Goal: Information Seeking & Learning: Compare options

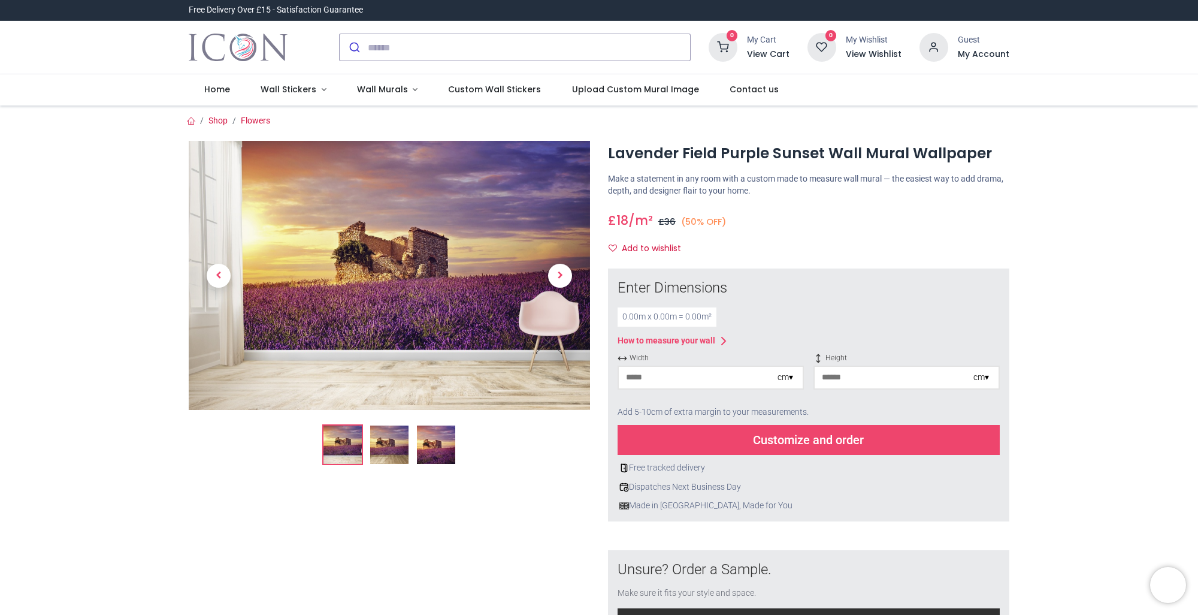
click at [387, 452] on img at bounding box center [389, 444] width 38 height 38
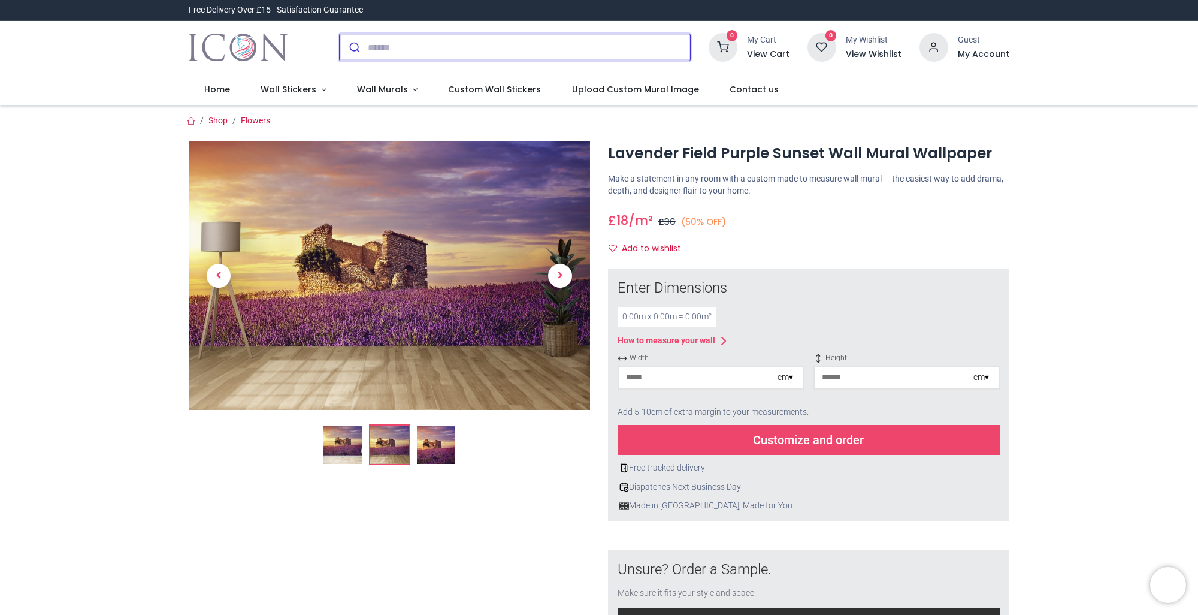
click at [395, 52] on input "search" at bounding box center [529, 47] width 322 height 26
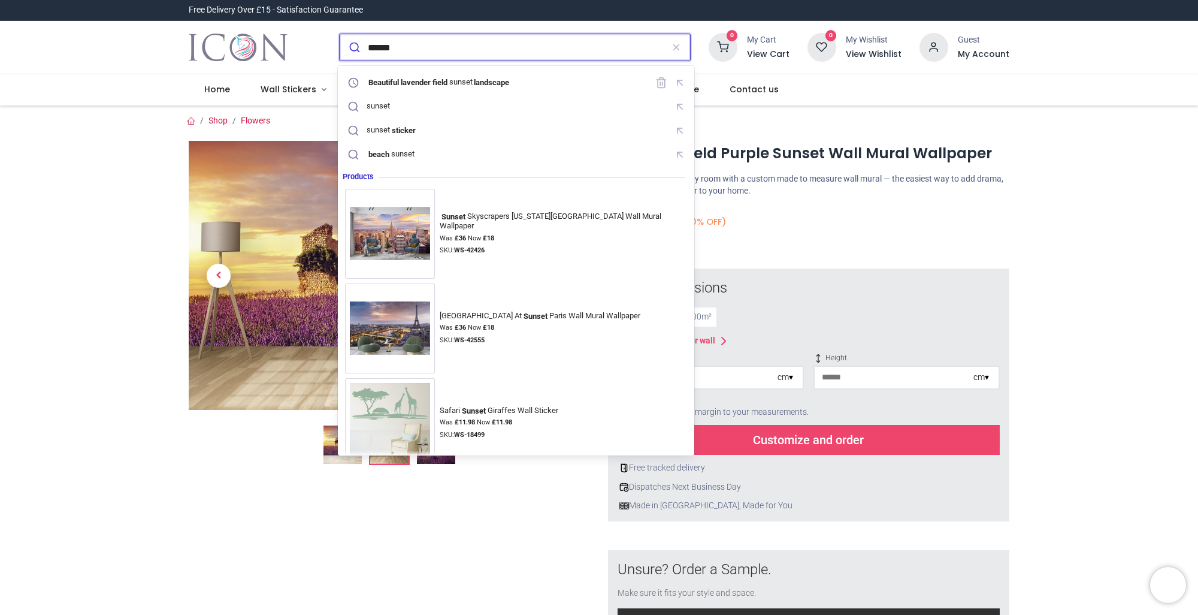
type input "******"
click at [340, 34] on button "submit" at bounding box center [354, 47] width 28 height 26
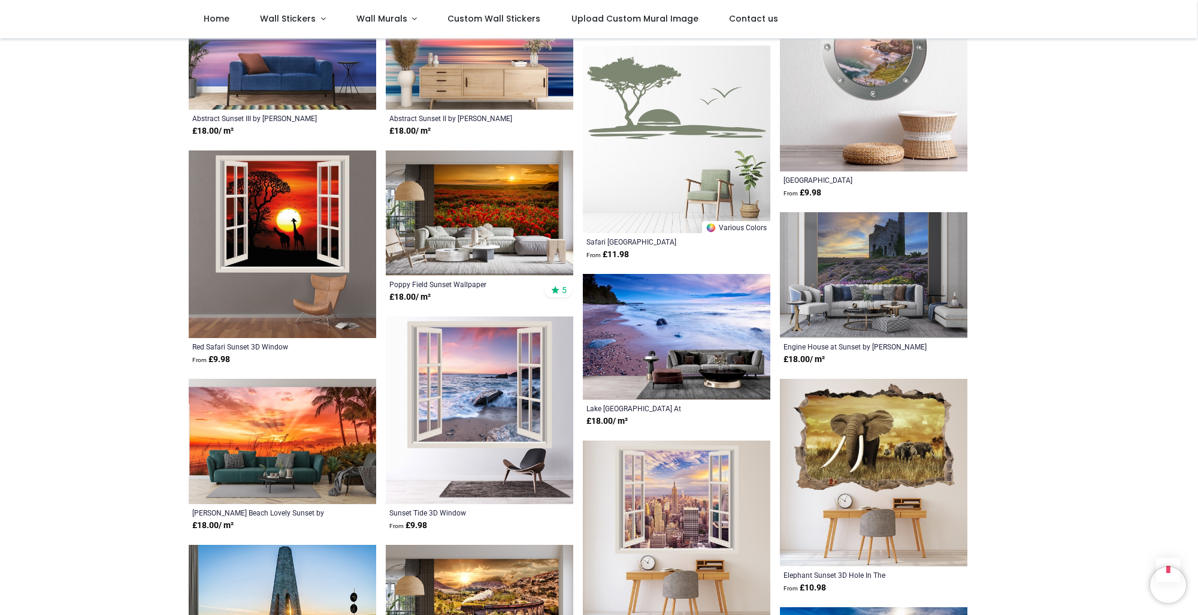
scroll to position [779, 0]
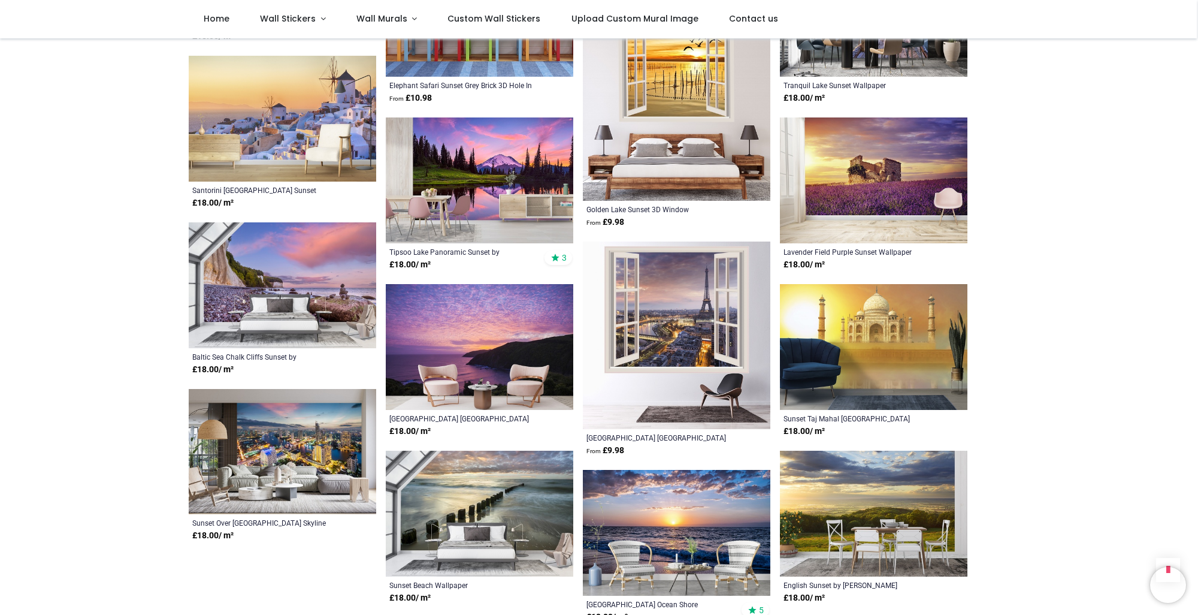
scroll to position [2157, 0]
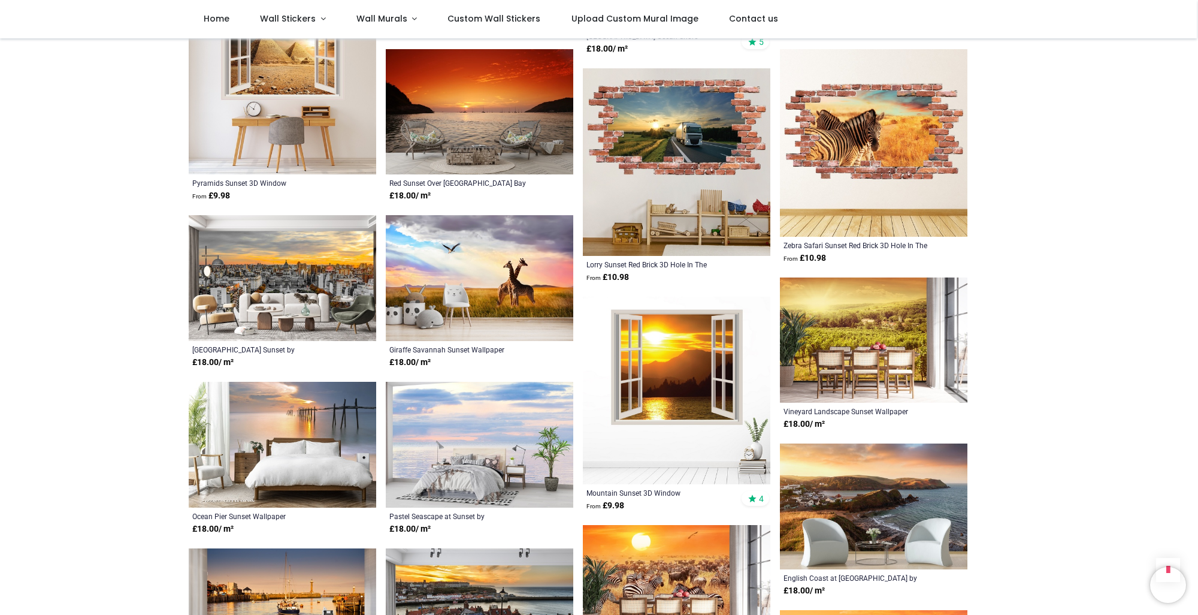
scroll to position [2756, 0]
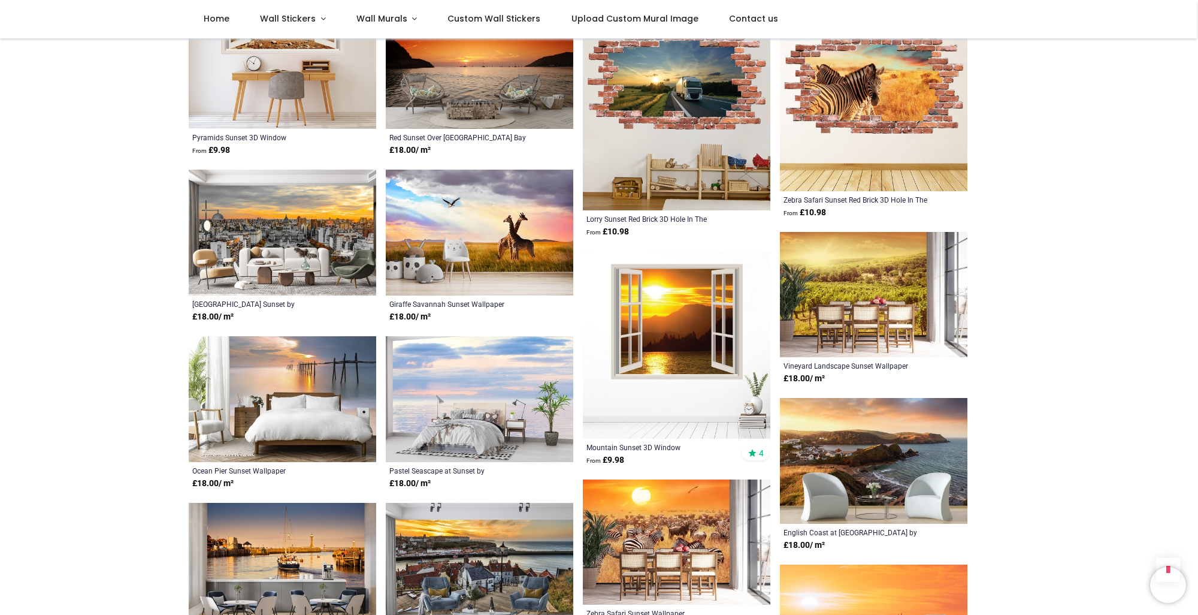
drag, startPoint x: 1164, startPoint y: 181, endPoint x: 1080, endPoint y: 484, distance: 314.6
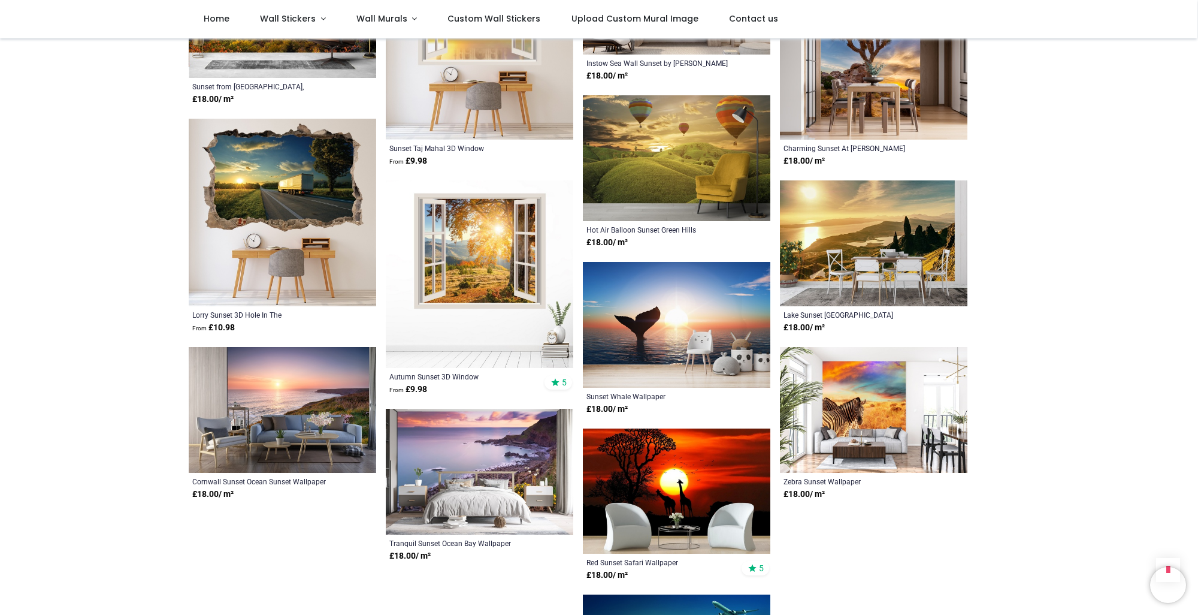
scroll to position [3475, 0]
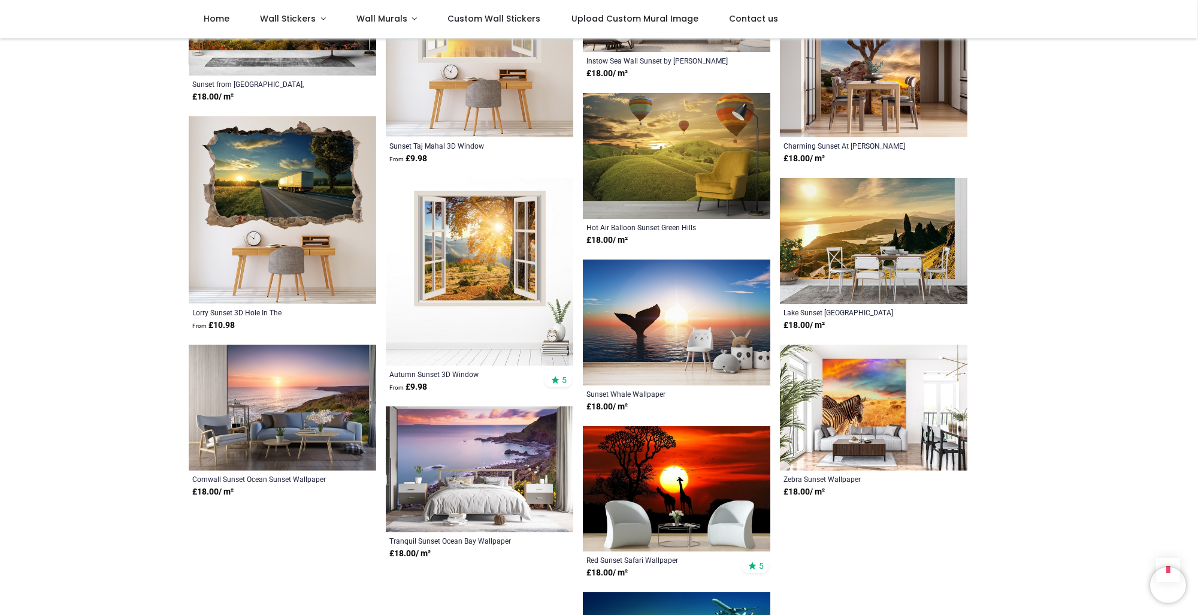
click at [497, 458] on img at bounding box center [480, 469] width 188 height 126
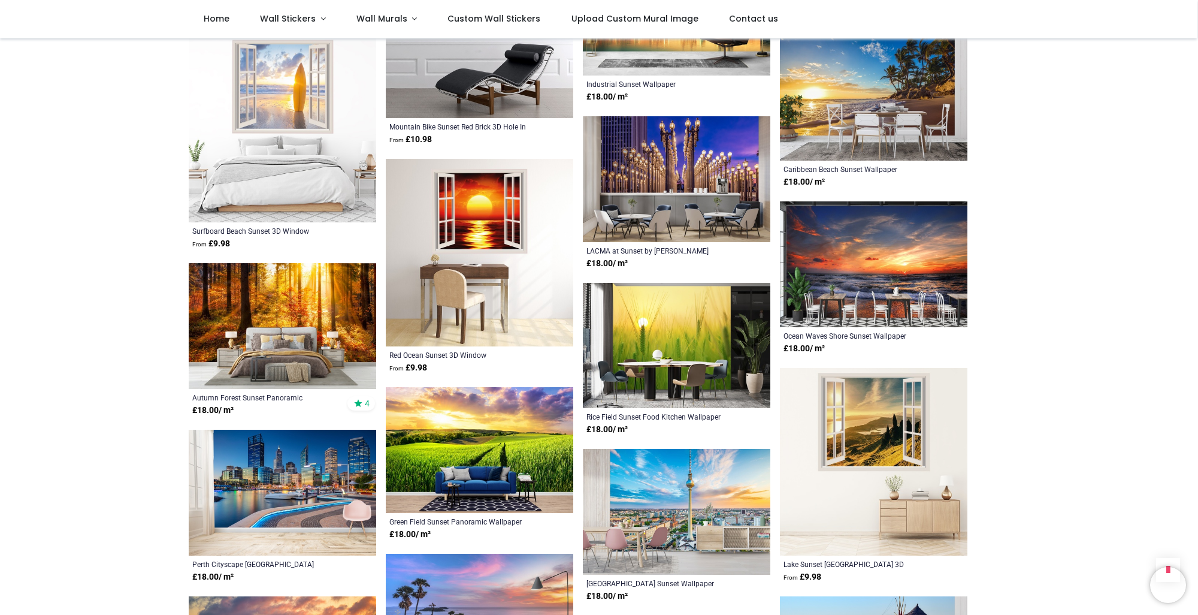
scroll to position [4194, 0]
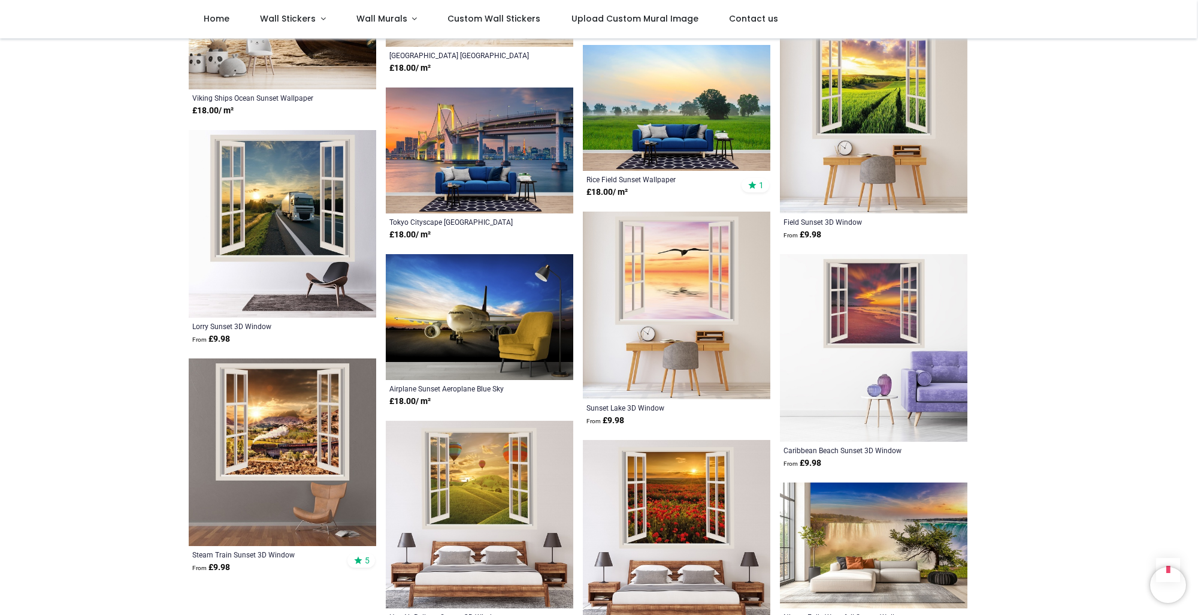
scroll to position [5333, 0]
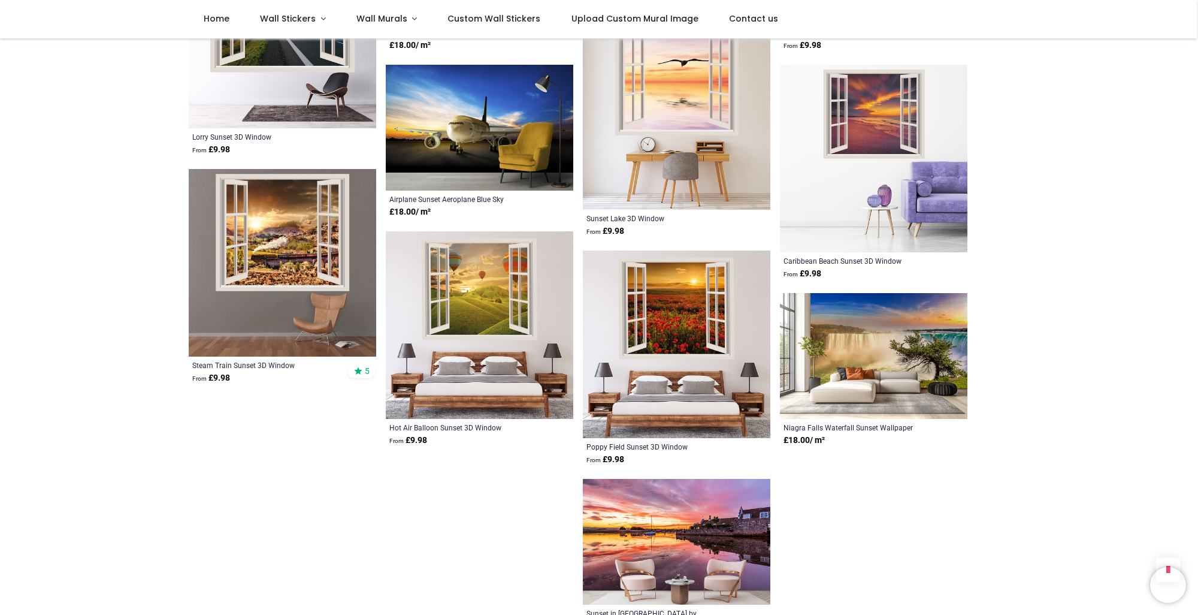
scroll to position [5453, 0]
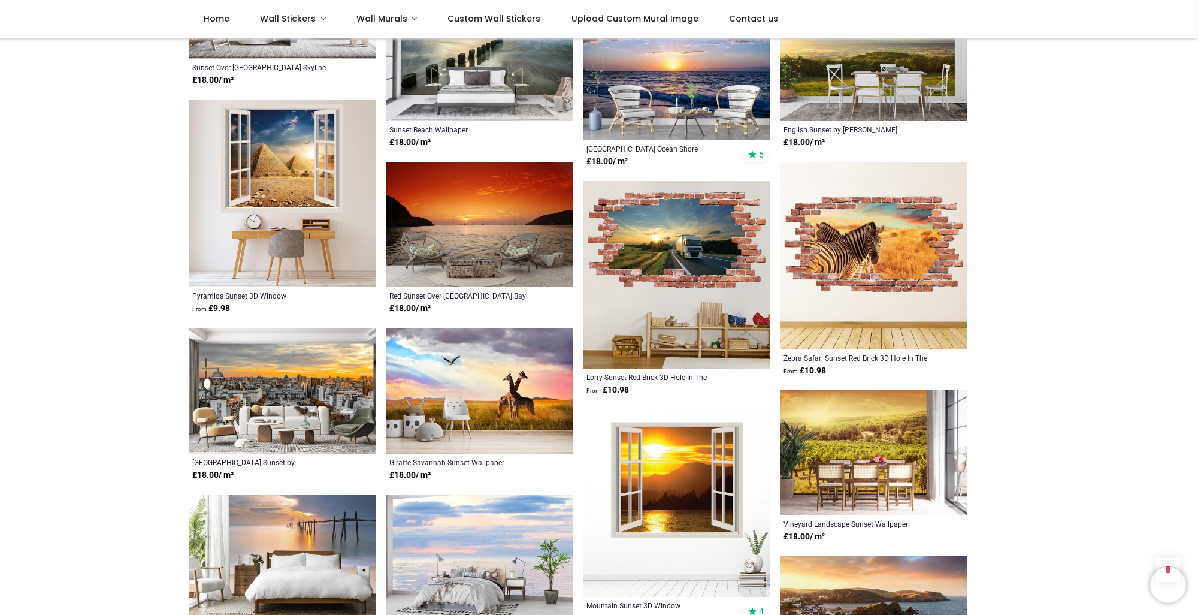
scroll to position [2577, 0]
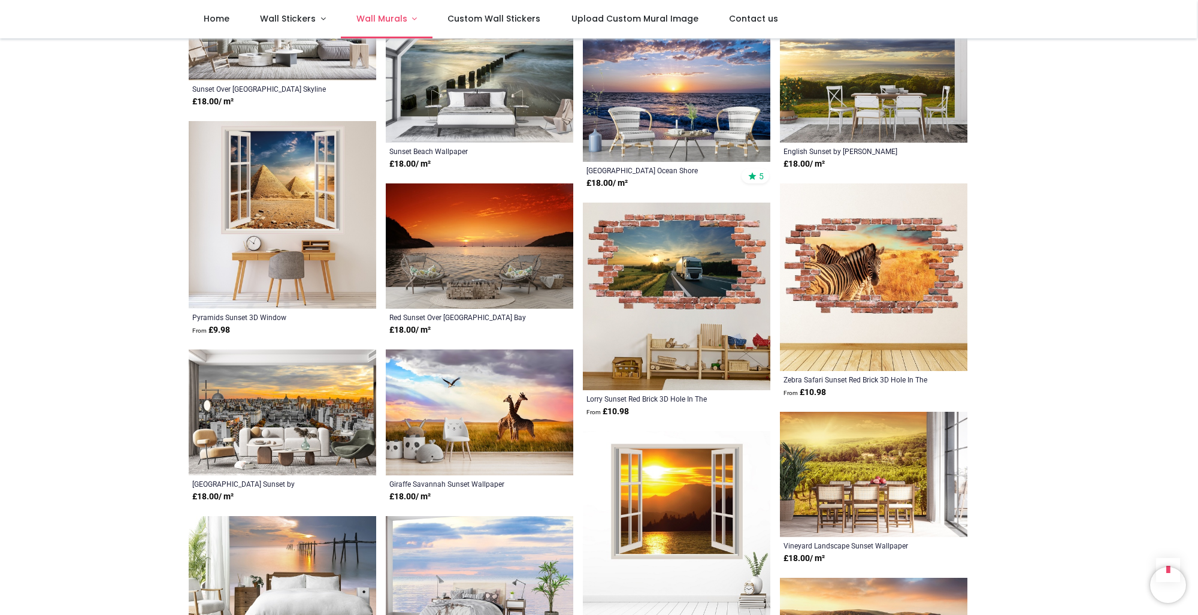
click at [404, 21] on span "Wall Murals" at bounding box center [383, 19] width 53 height 12
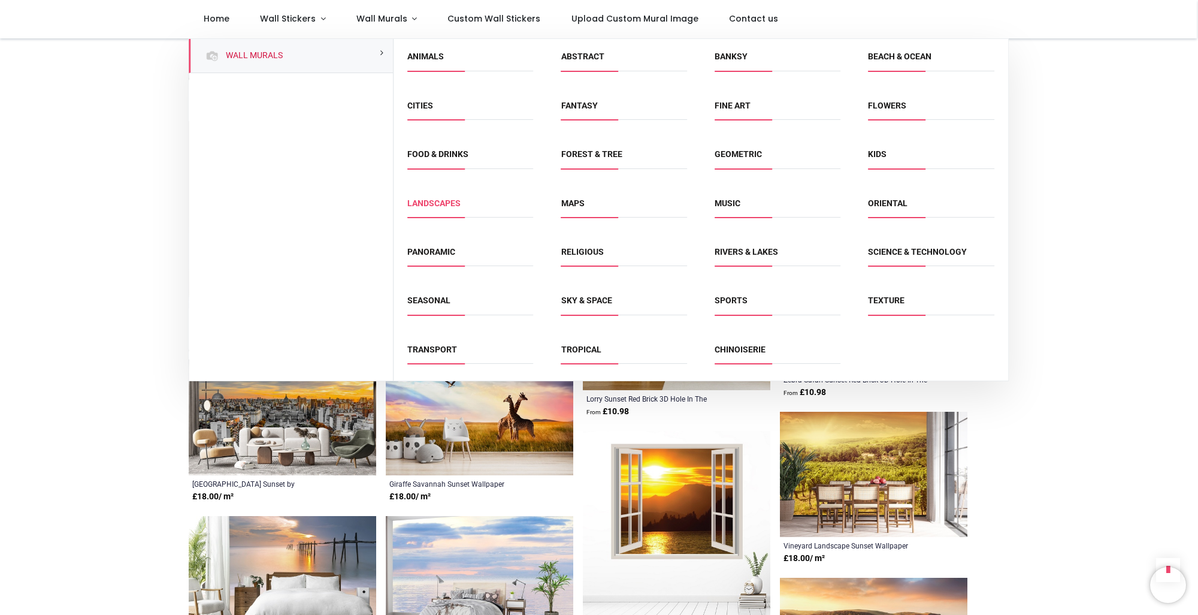
click at [446, 203] on link "Landscapes" at bounding box center [433, 203] width 53 height 10
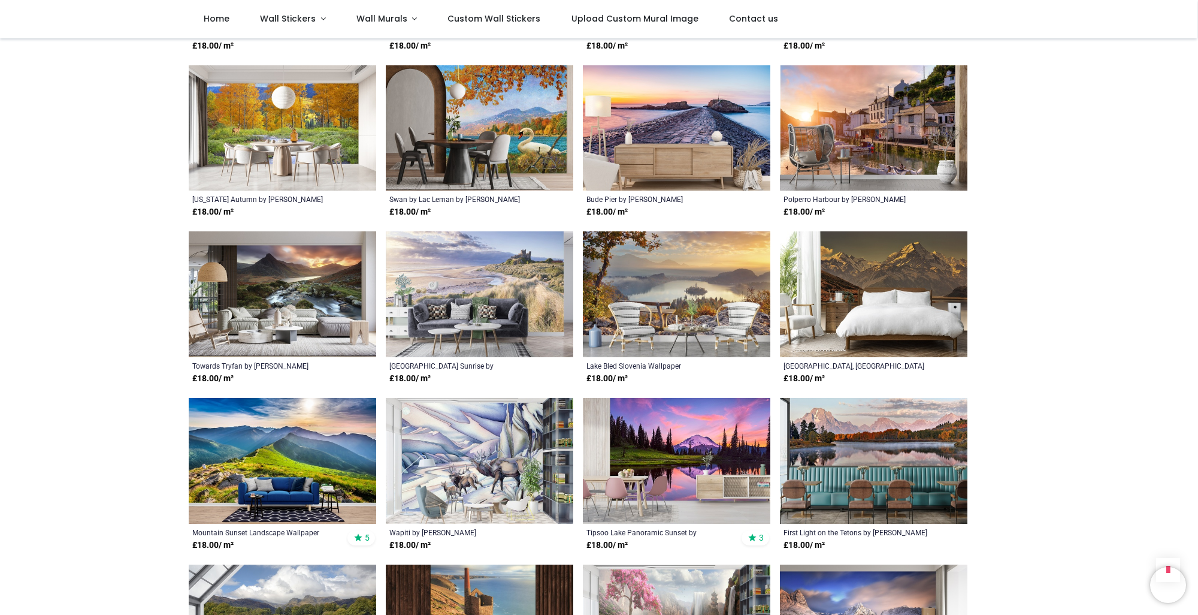
scroll to position [839, 0]
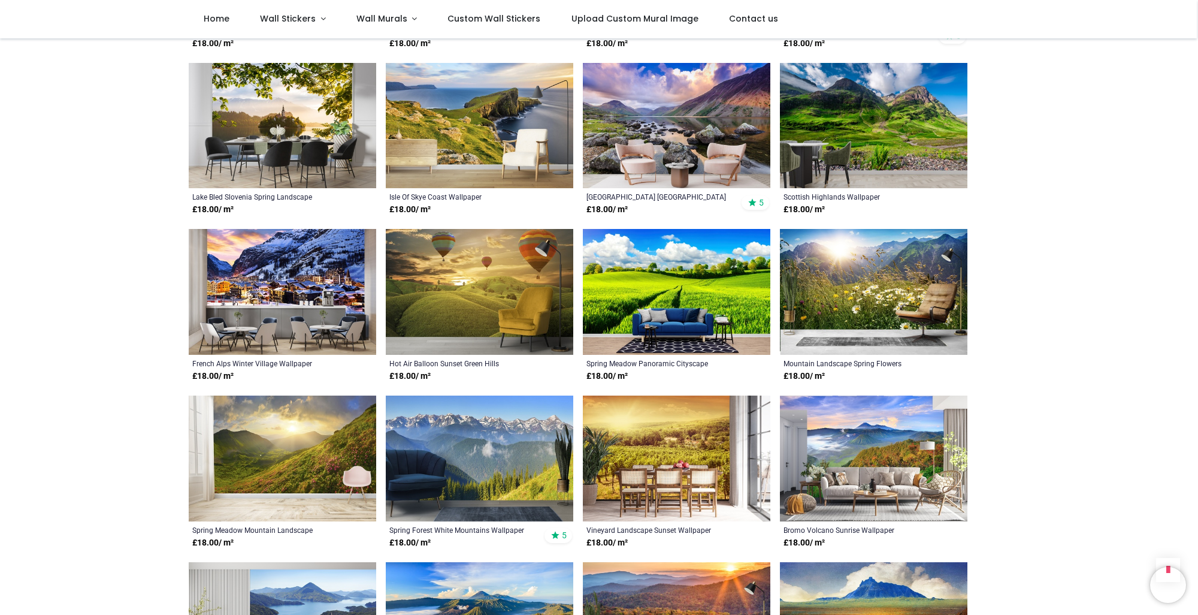
scroll to position [1858, 0]
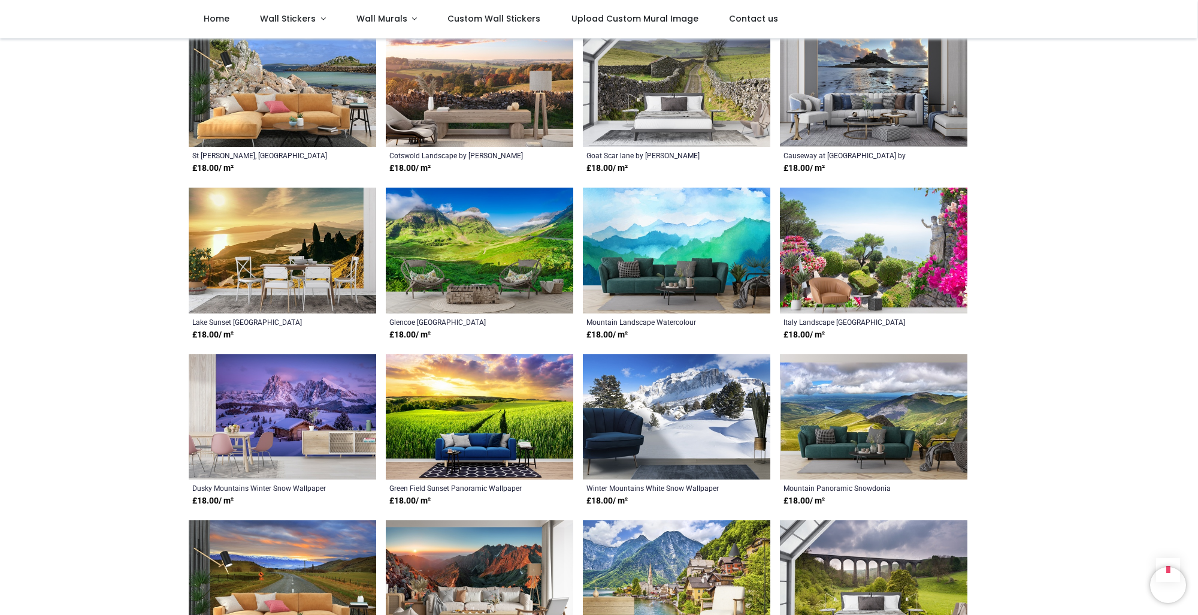
scroll to position [2457, 0]
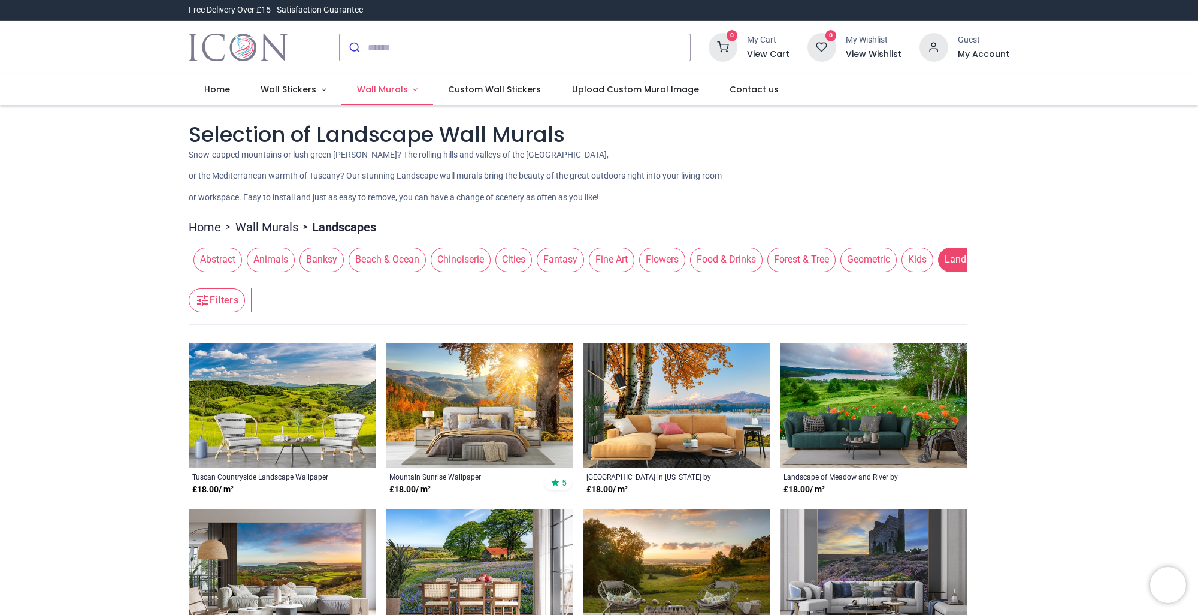
click at [400, 104] on link "Wall Murals" at bounding box center [388, 89] width 92 height 31
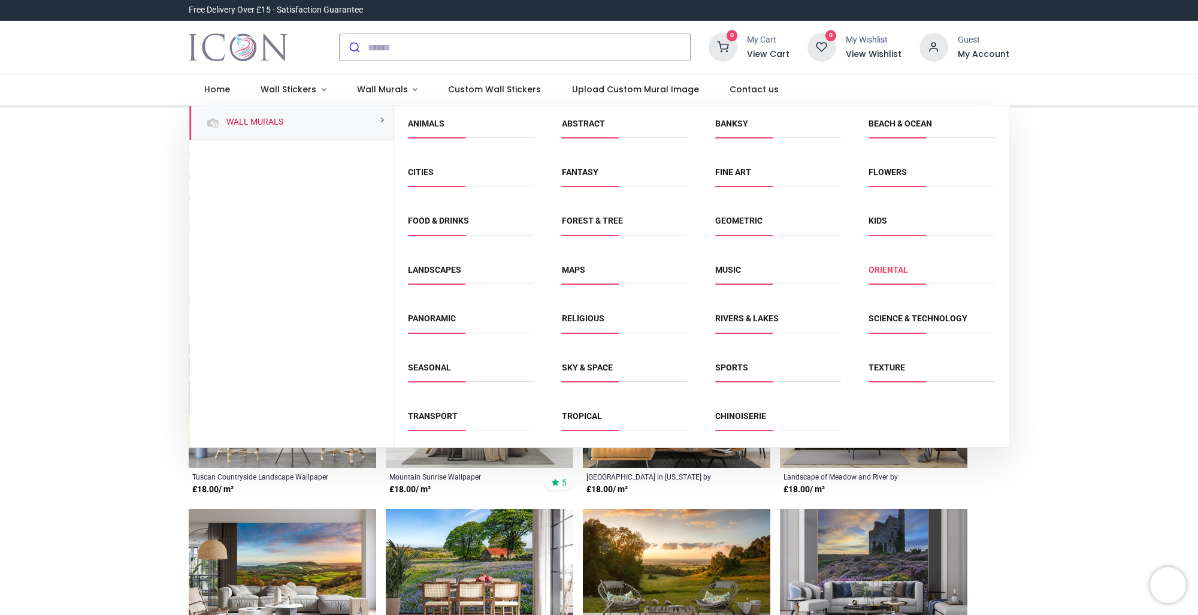
click at [883, 269] on link "Oriental" at bounding box center [889, 270] width 40 height 10
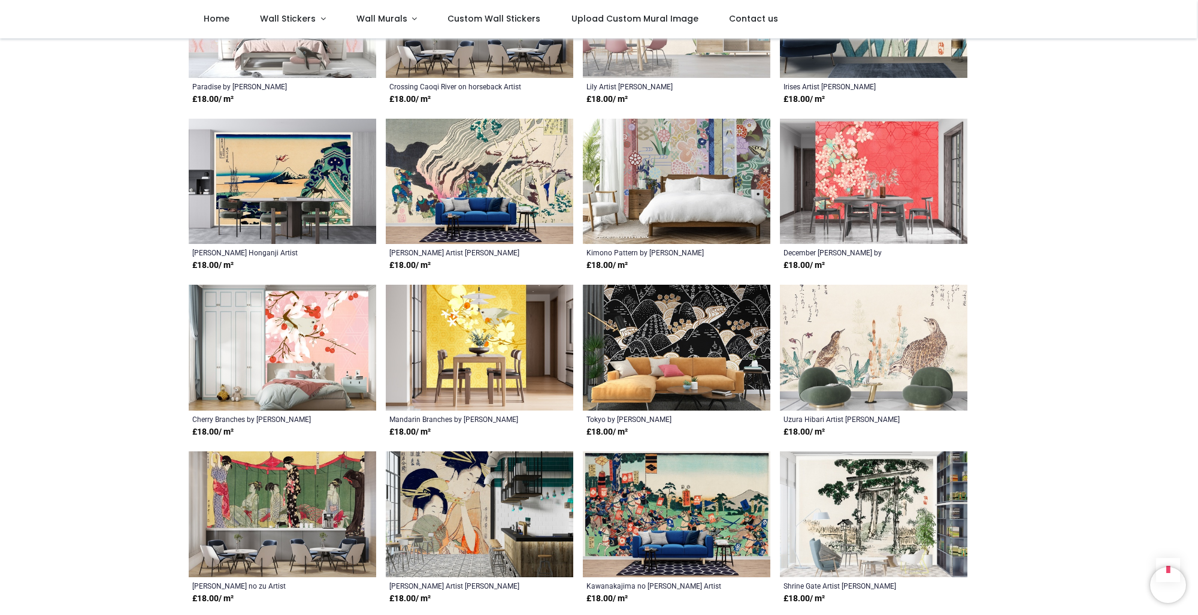
scroll to position [659, 0]
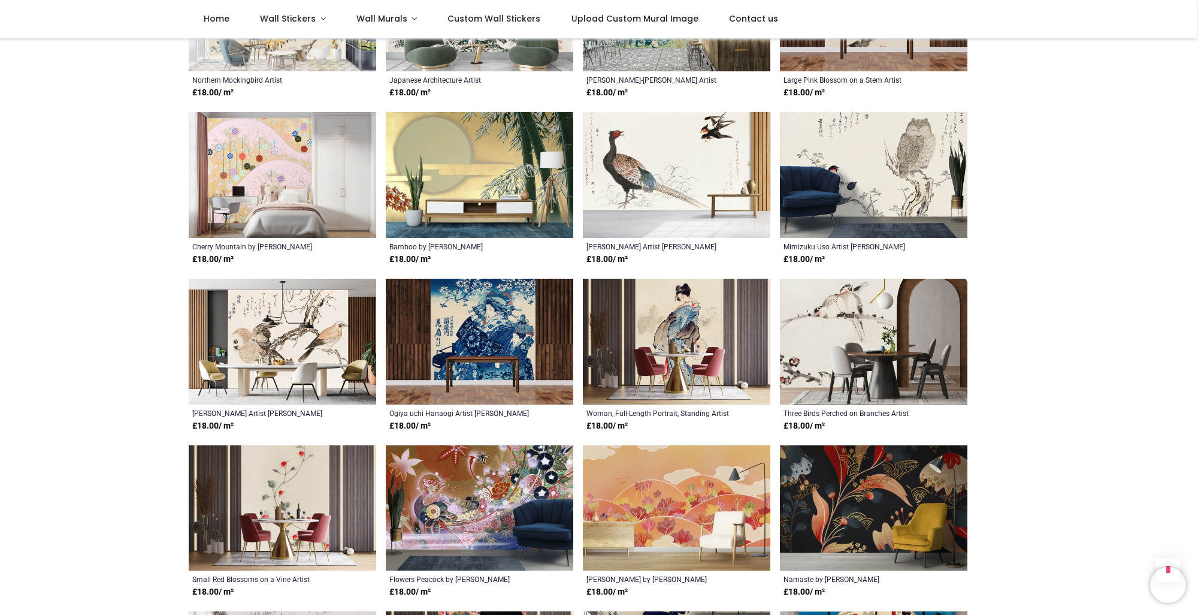
scroll to position [1258, 0]
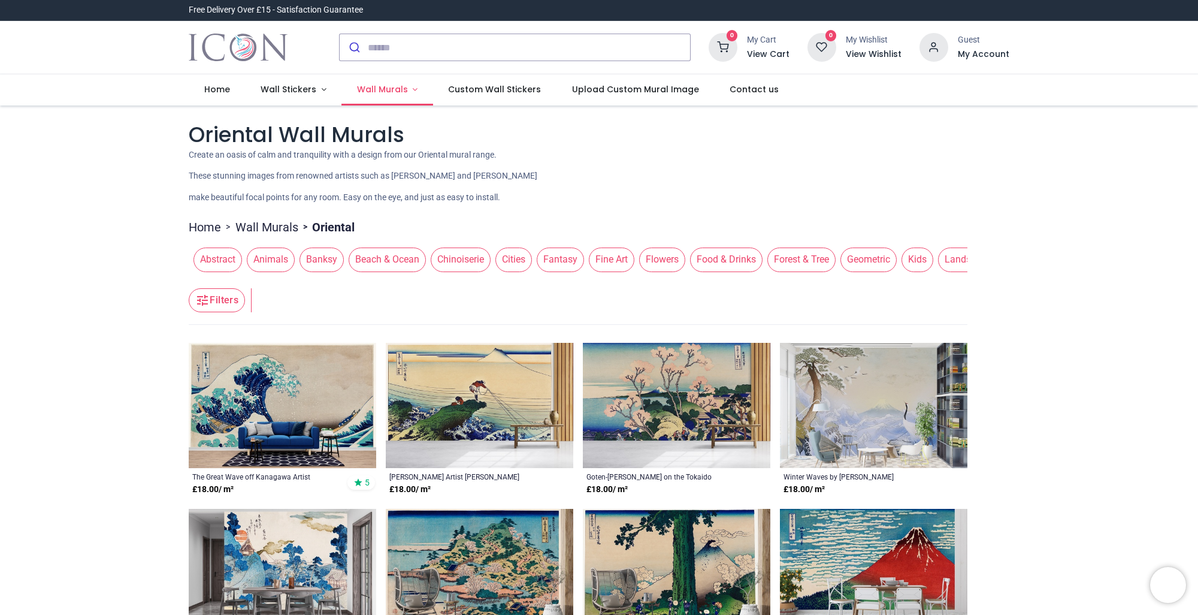
click at [382, 89] on span "Wall Murals" at bounding box center [382, 89] width 51 height 12
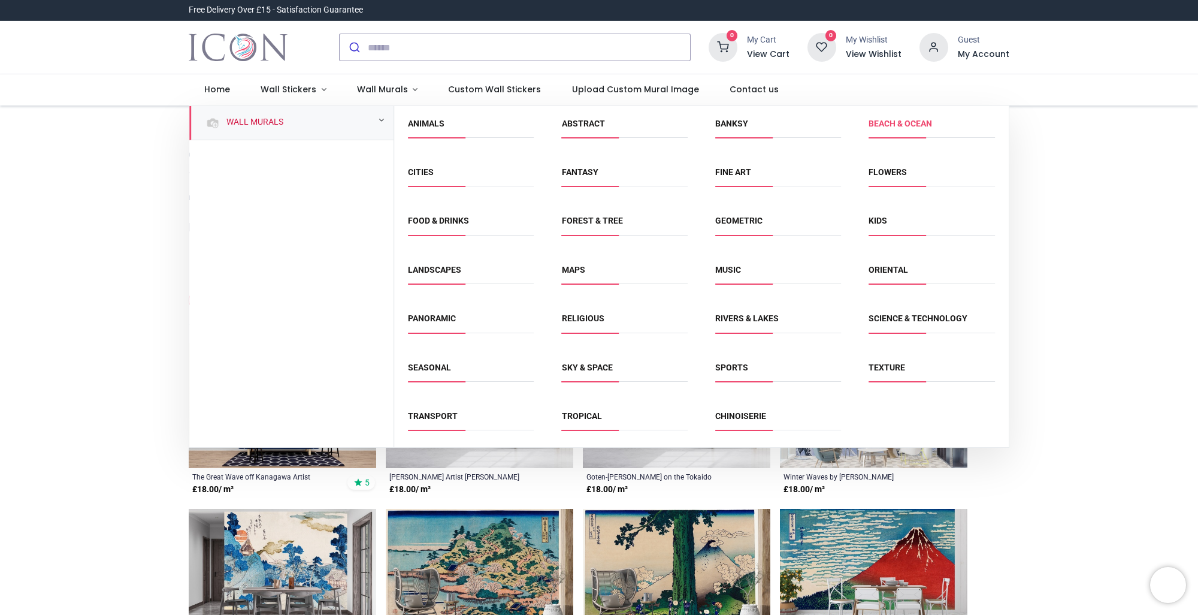
click at [894, 123] on link "Beach & Ocean" at bounding box center [901, 124] width 64 height 10
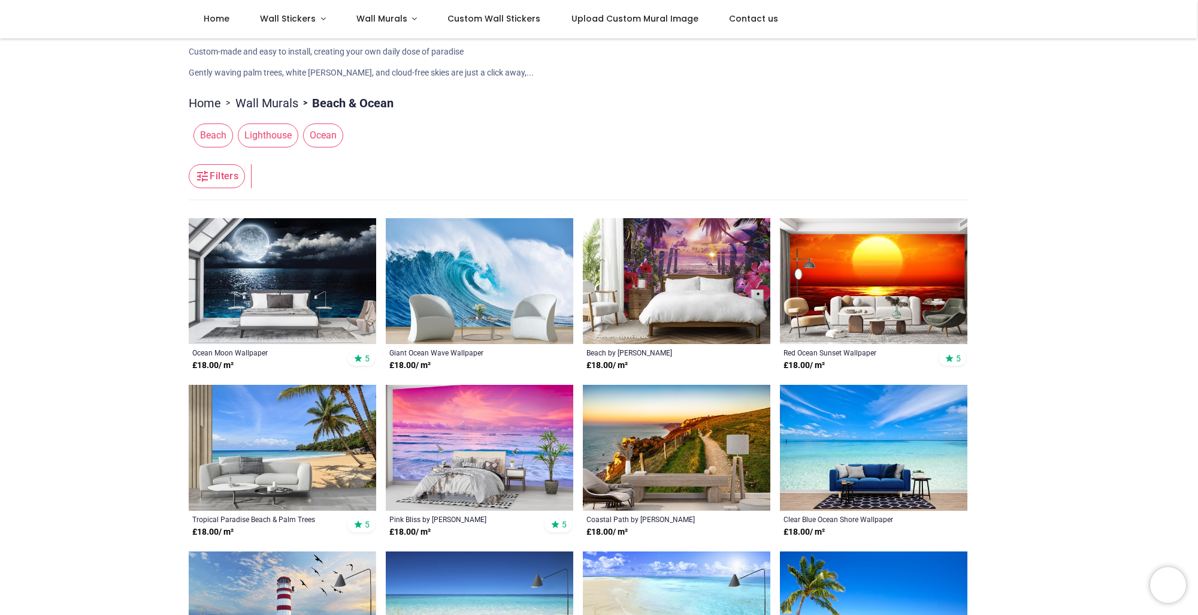
scroll to position [60, 0]
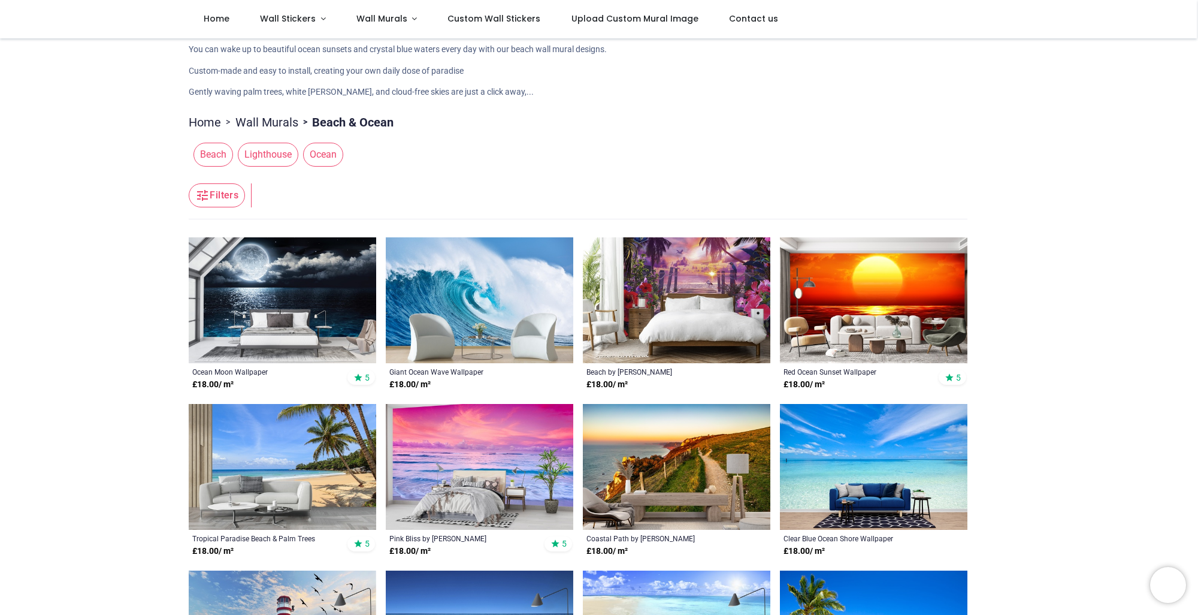
click at [724, 287] on img at bounding box center [677, 300] width 188 height 126
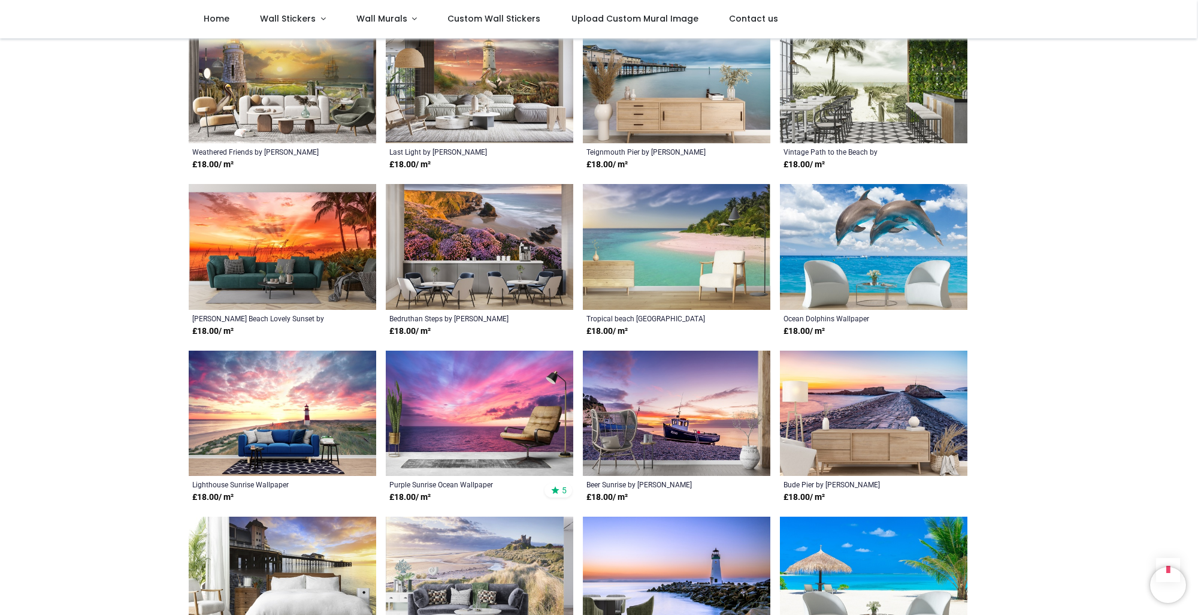
scroll to position [839, 0]
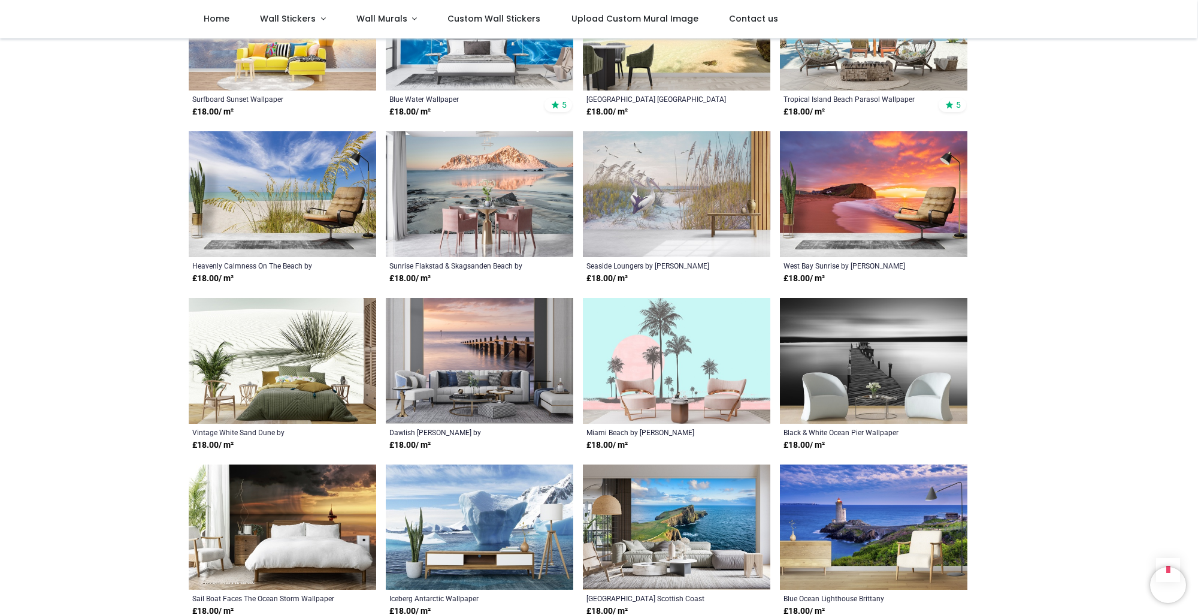
scroll to position [1738, 0]
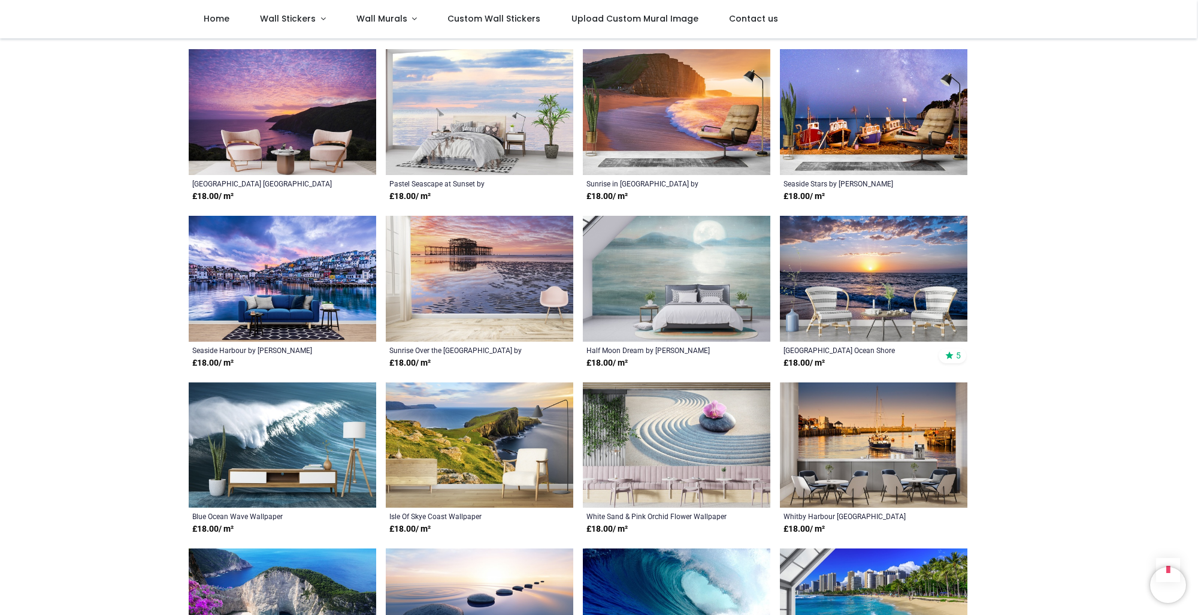
scroll to position [2876, 0]
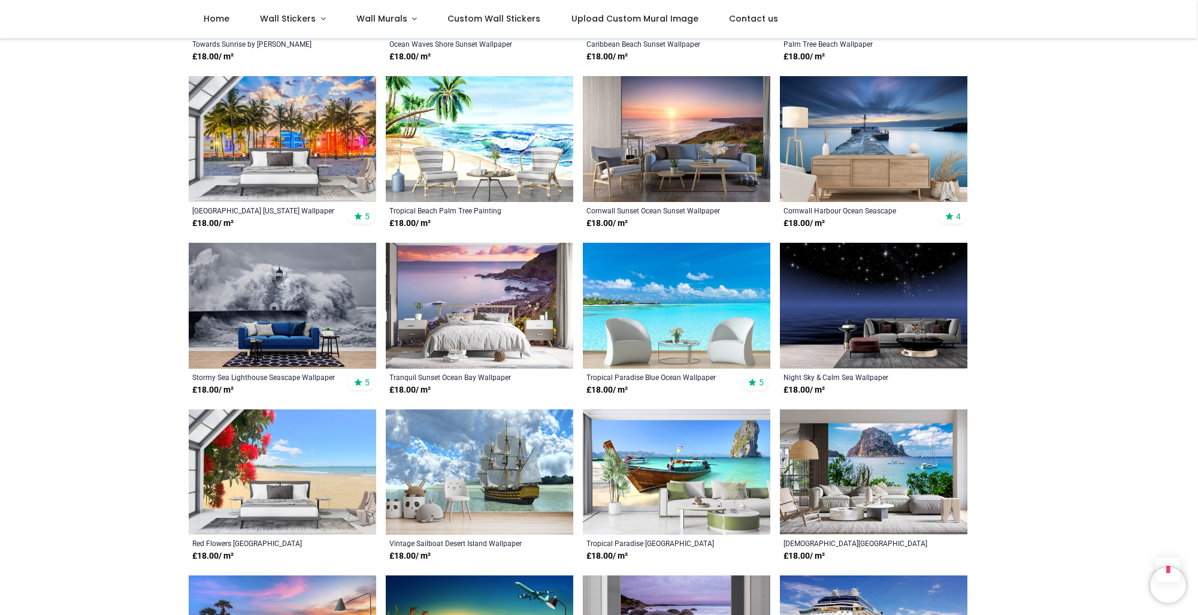
scroll to position [4314, 0]
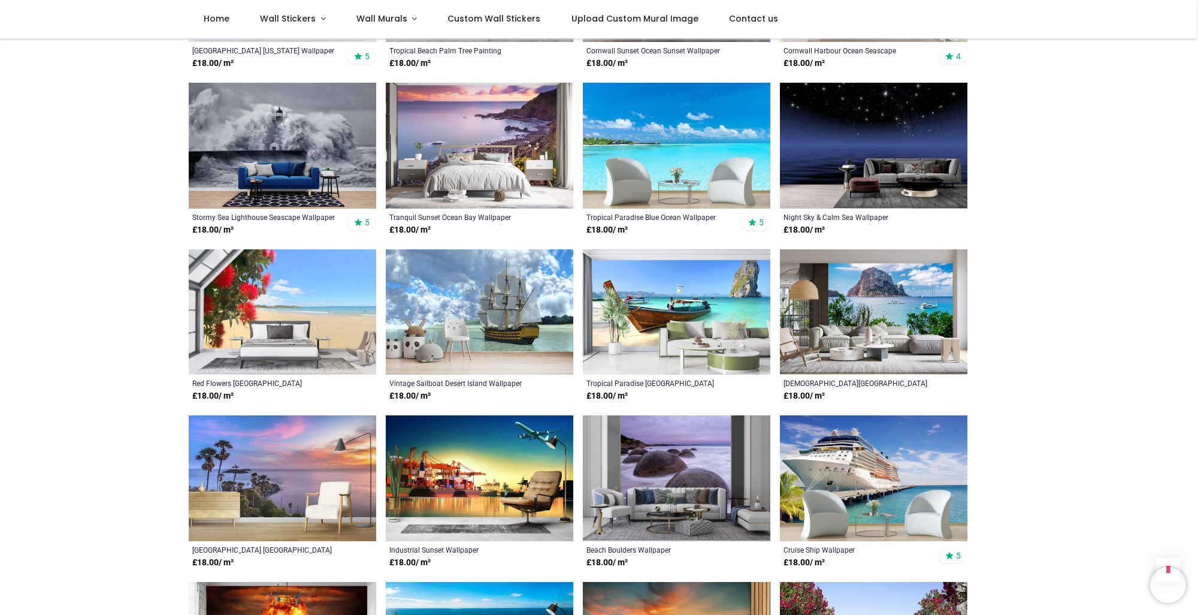
scroll to position [4614, 0]
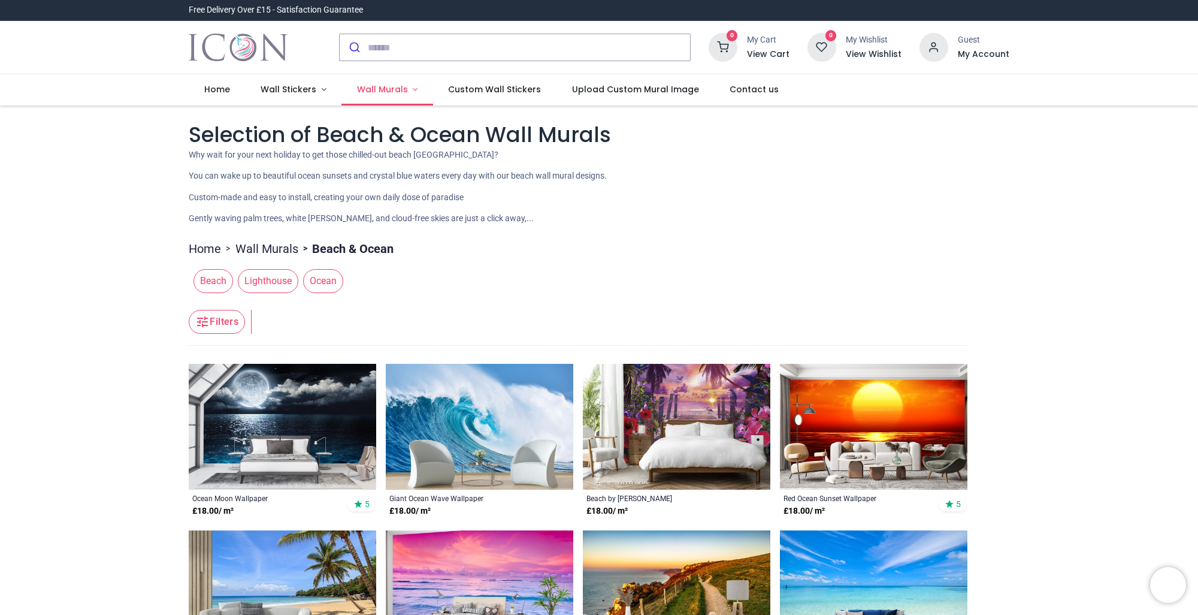
click at [407, 93] on link "Wall Murals" at bounding box center [388, 89] width 92 height 31
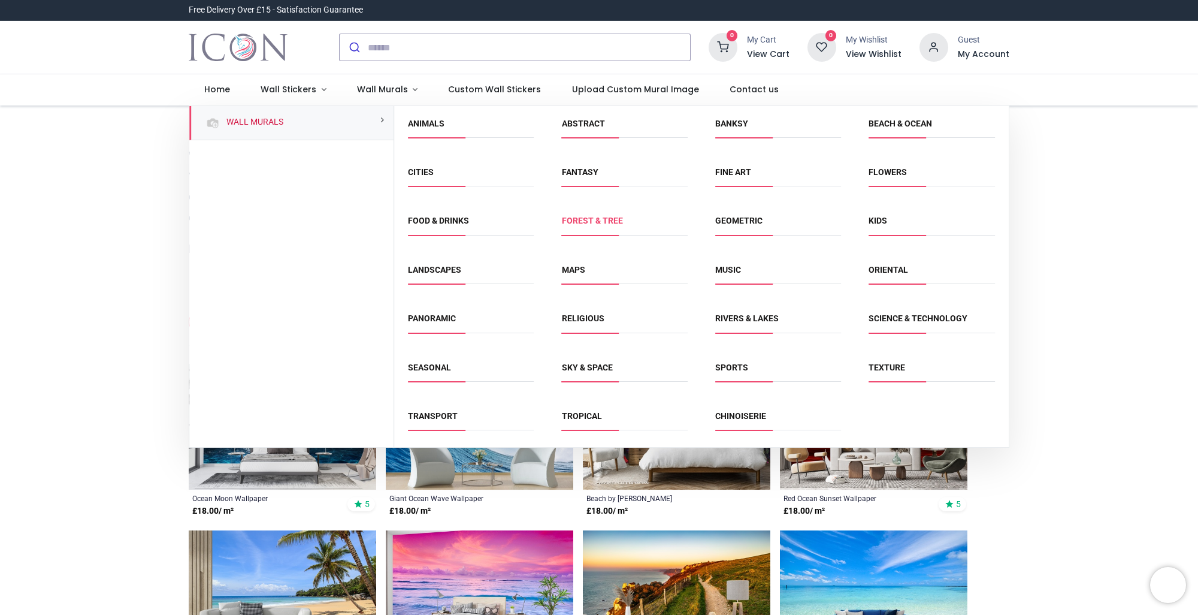
click at [605, 216] on link "Forest & Tree" at bounding box center [592, 221] width 61 height 10
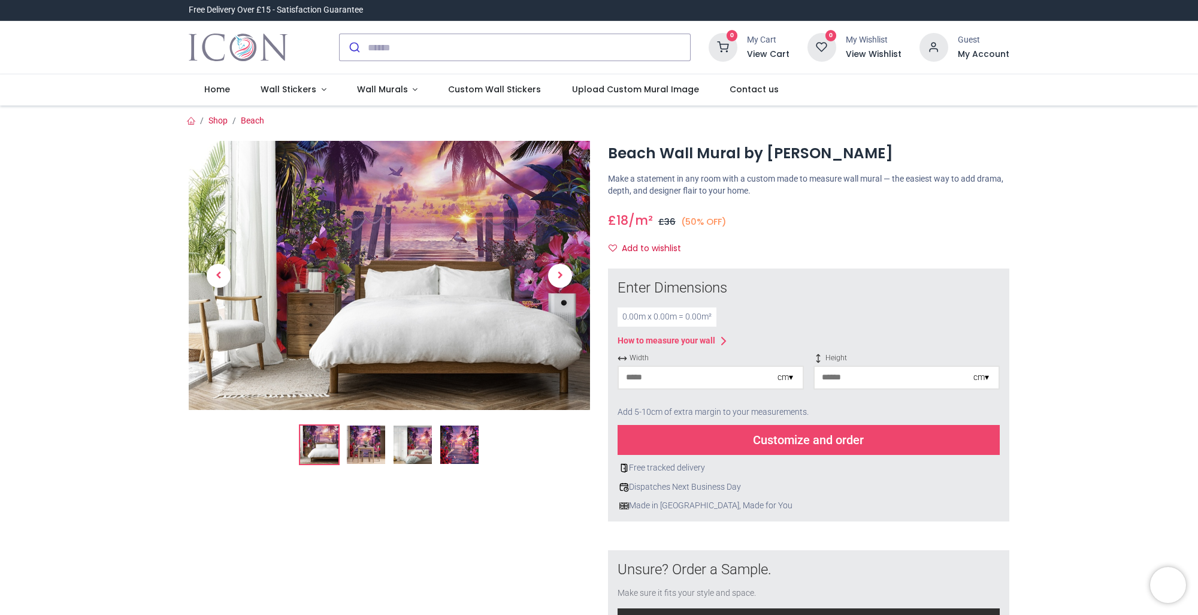
click at [360, 448] on img at bounding box center [366, 444] width 38 height 38
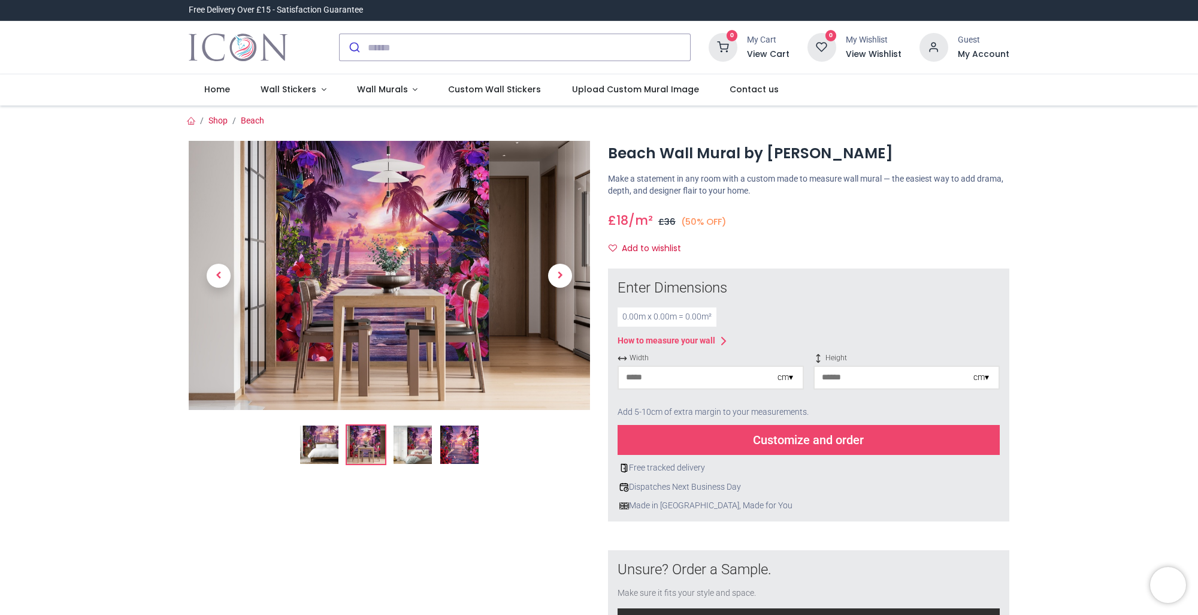
click at [466, 448] on img at bounding box center [459, 444] width 38 height 38
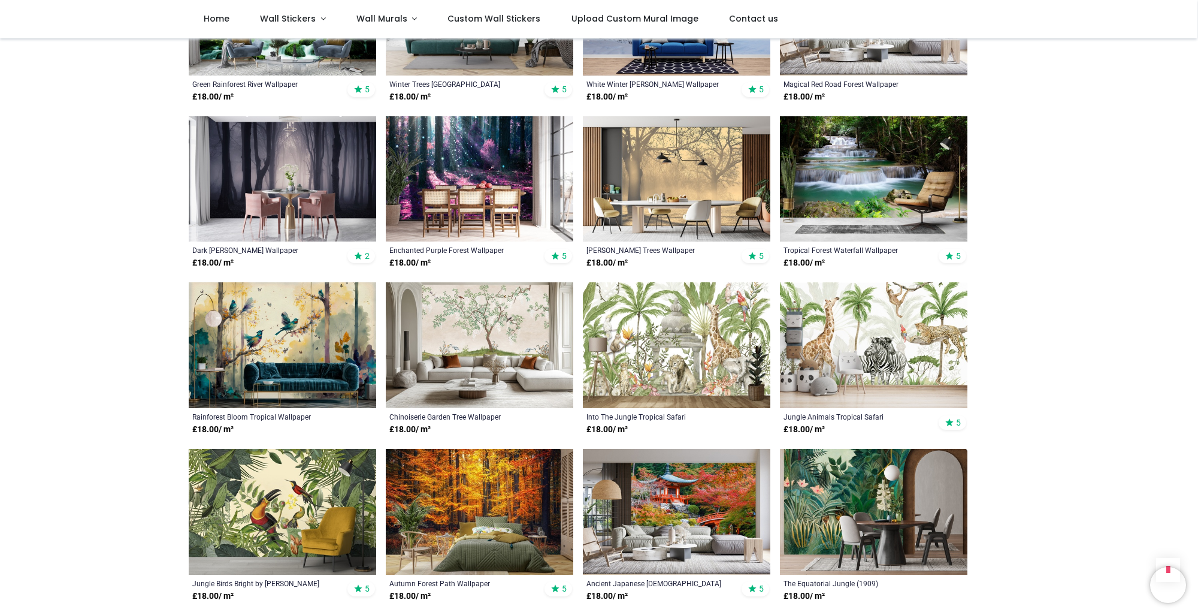
scroll to position [719, 0]
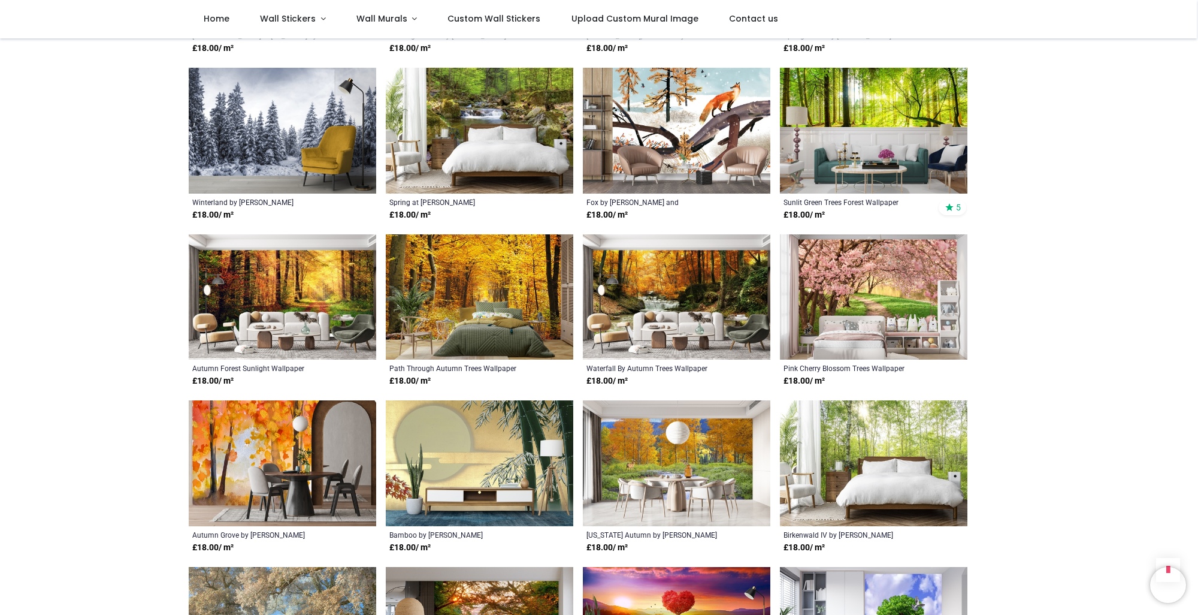
scroll to position [1618, 0]
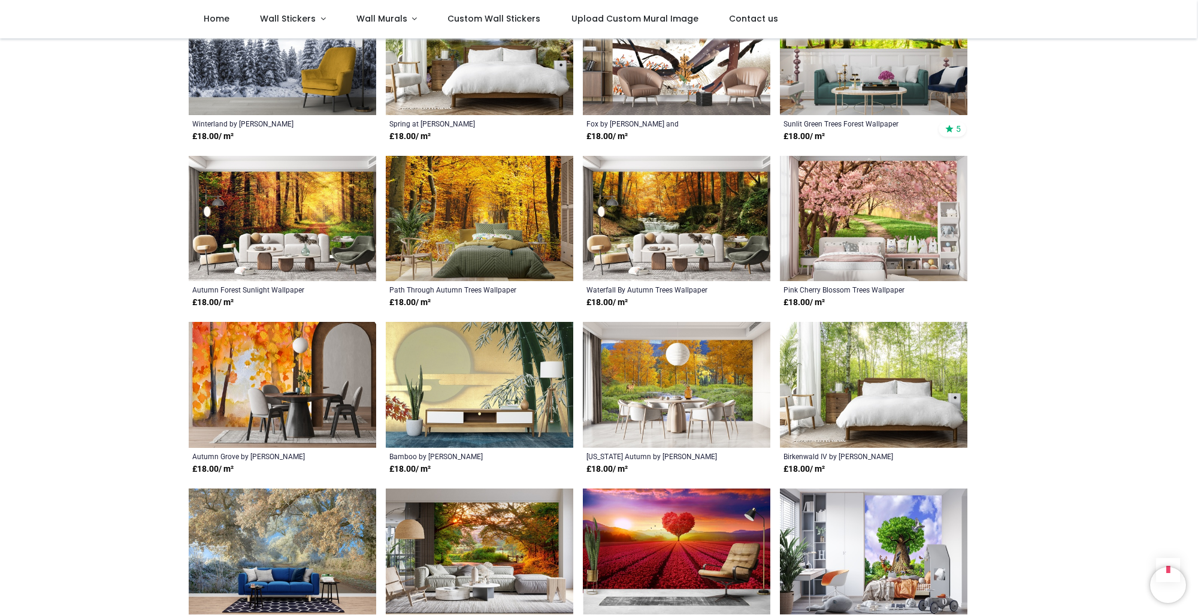
click at [865, 196] on img at bounding box center [874, 219] width 188 height 126
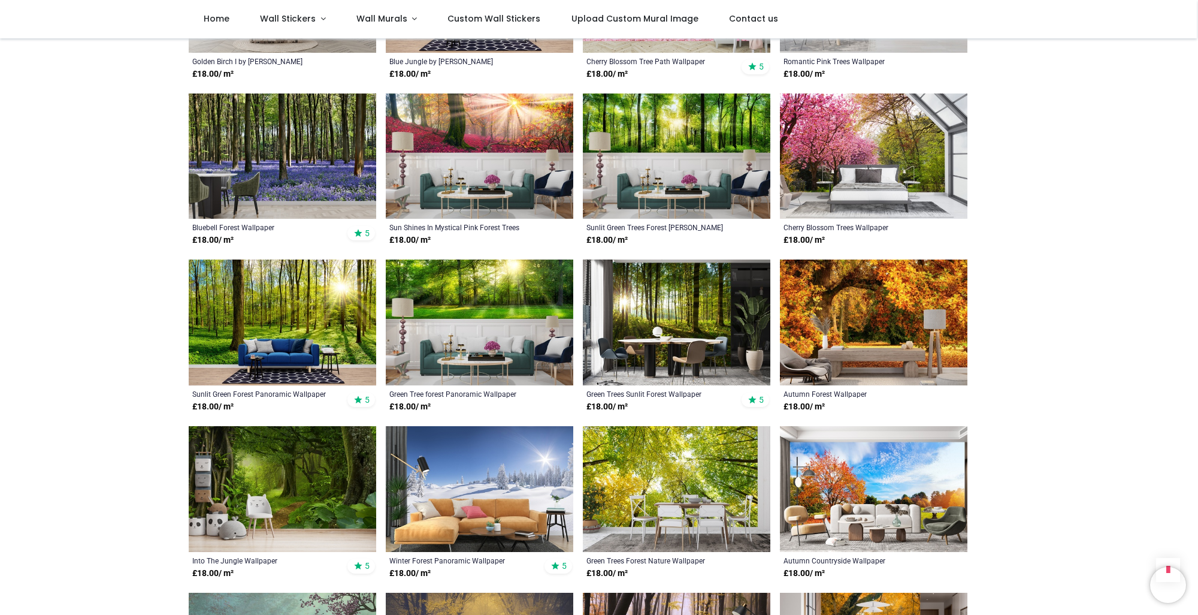
scroll to position [2696, 0]
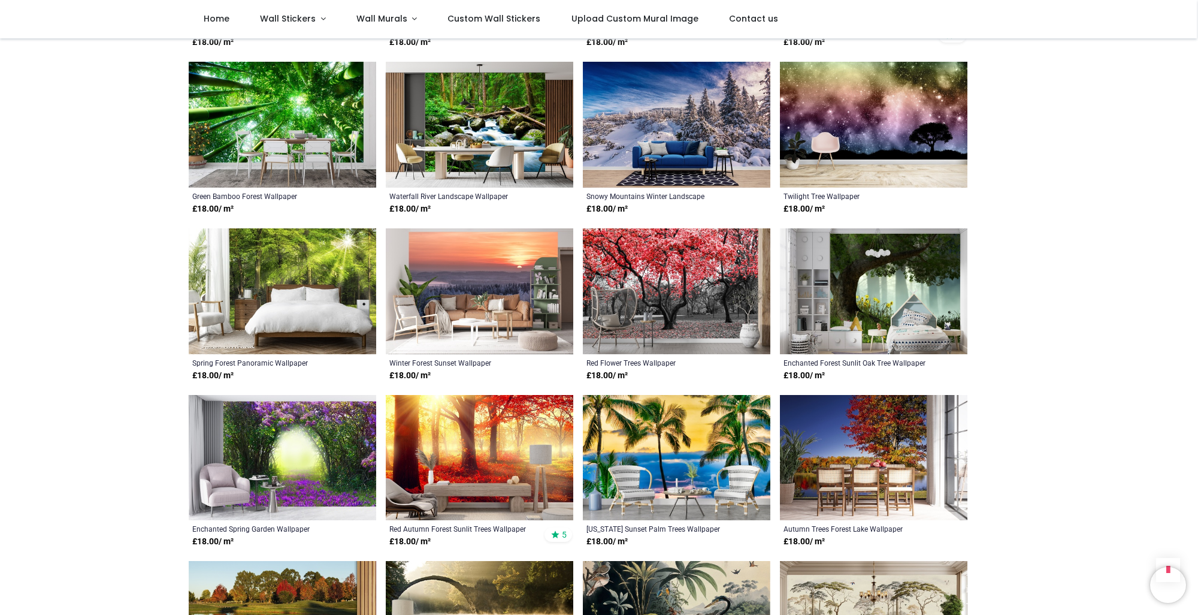
scroll to position [3895, 0]
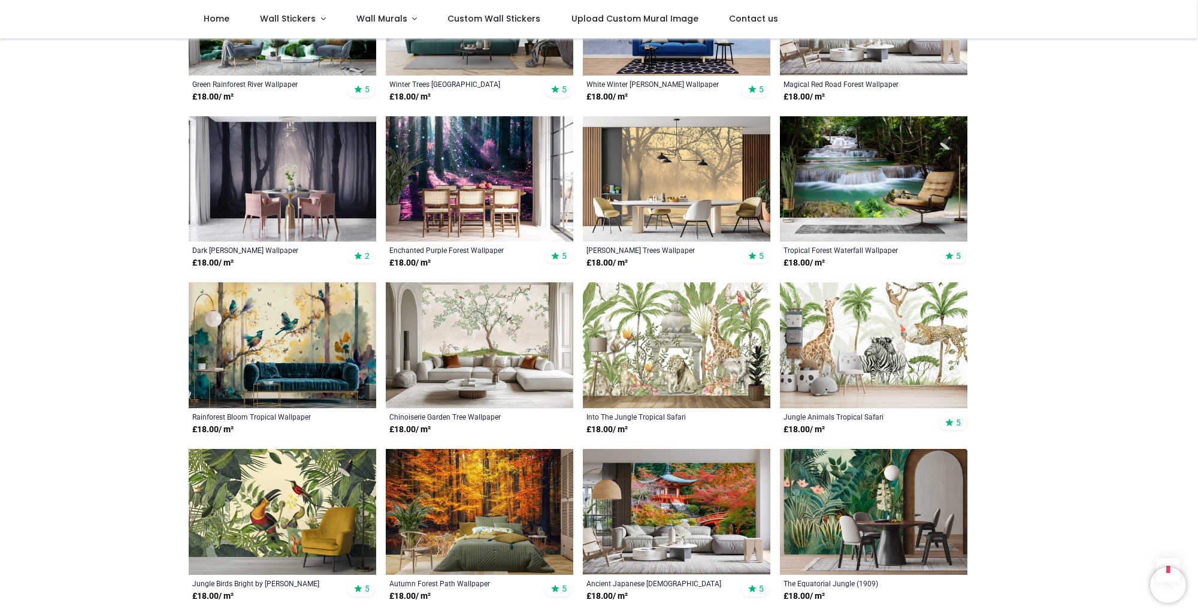
scroll to position [180, 0]
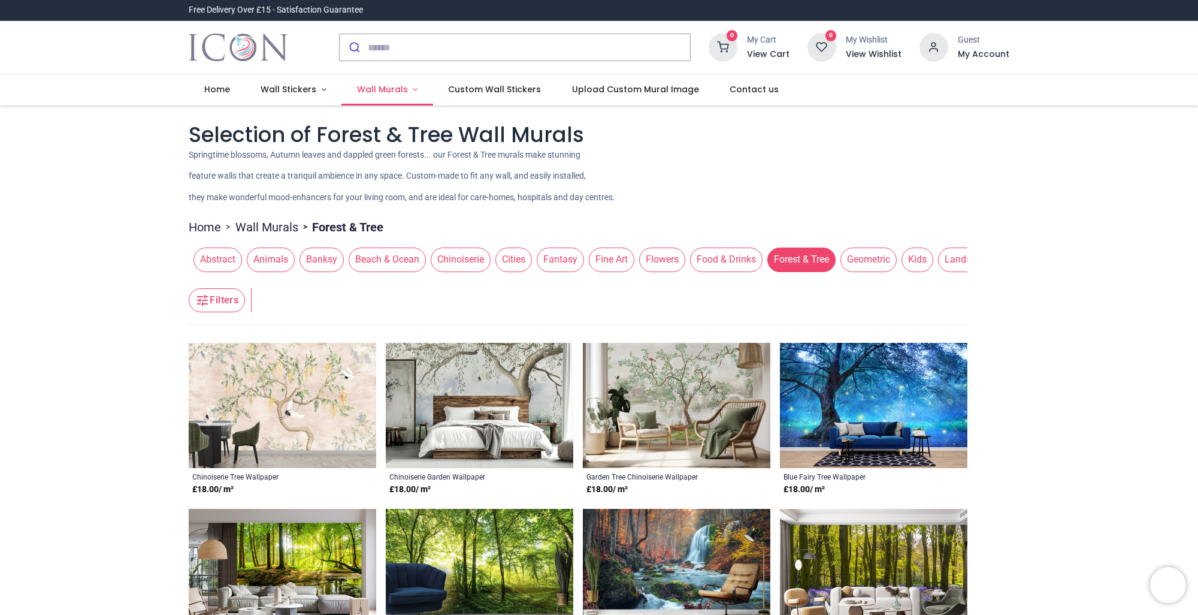
click at [383, 90] on span "Wall Murals" at bounding box center [382, 89] width 51 height 12
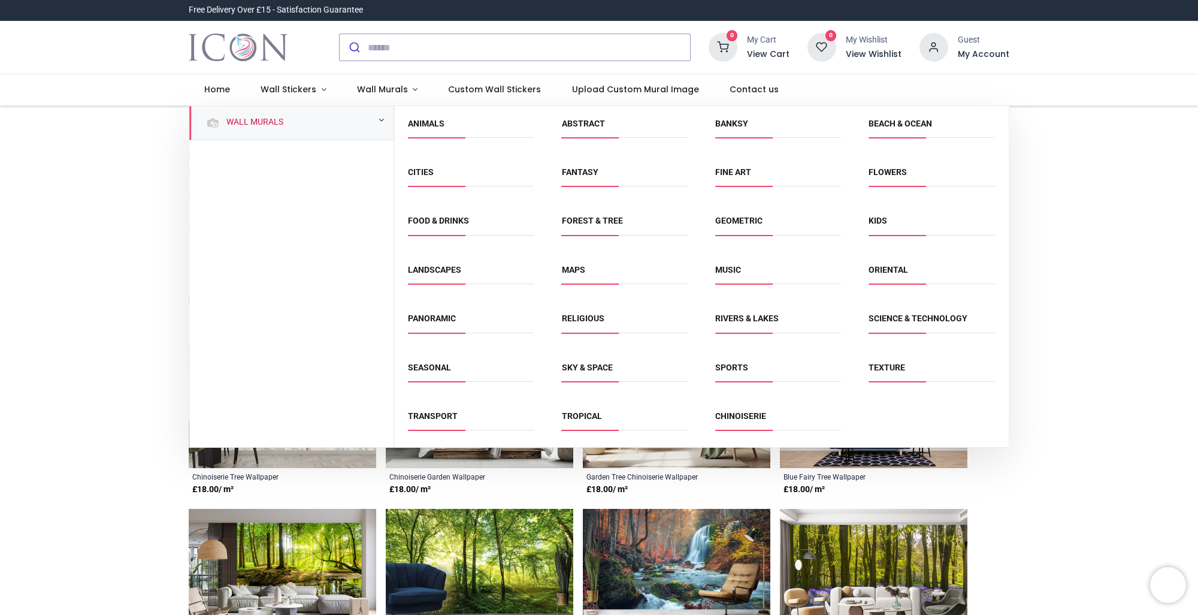
click at [422, 327] on span "Panoramic" at bounding box center [471, 323] width 126 height 20
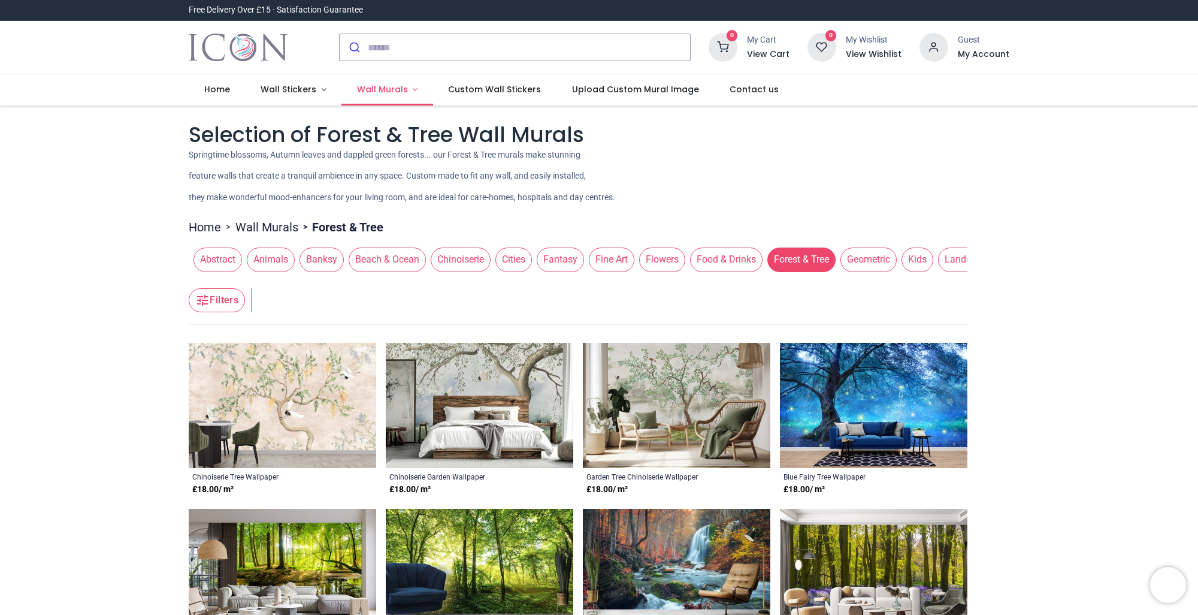
click at [402, 92] on span "Wall Murals" at bounding box center [382, 89] width 51 height 12
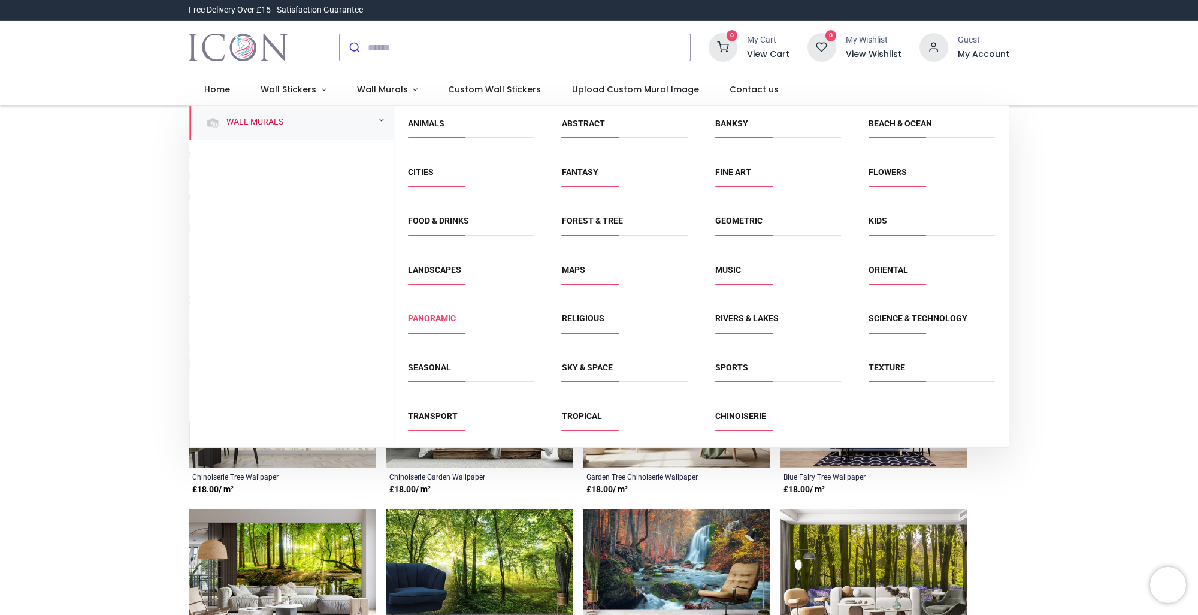
click at [439, 322] on link "Panoramic" at bounding box center [432, 318] width 48 height 10
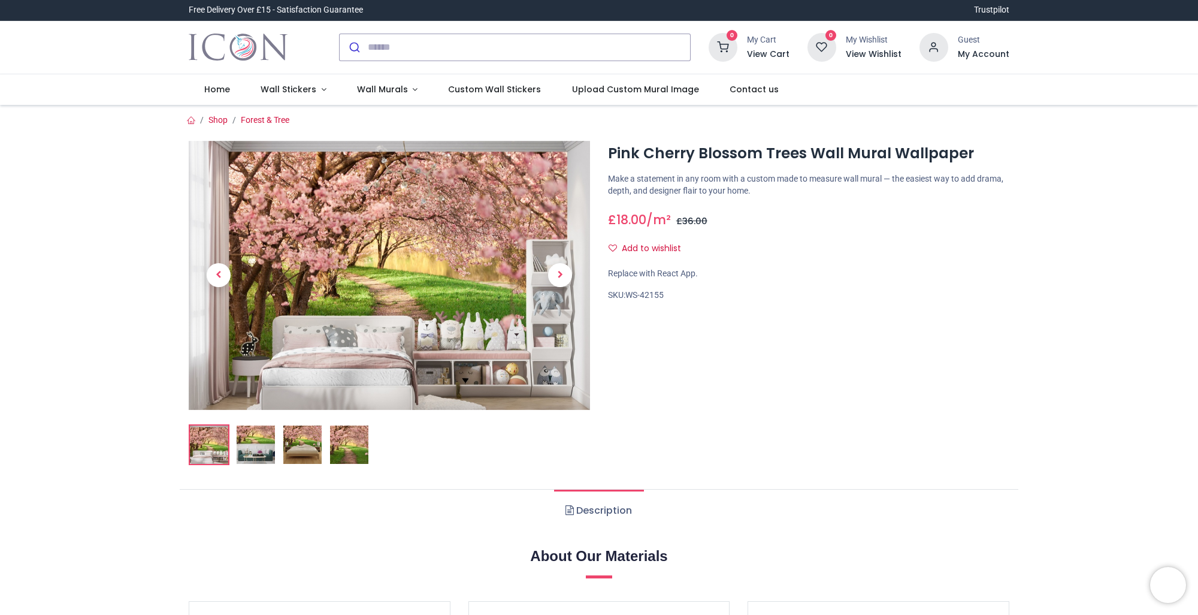
click at [335, 447] on img at bounding box center [349, 444] width 38 height 38
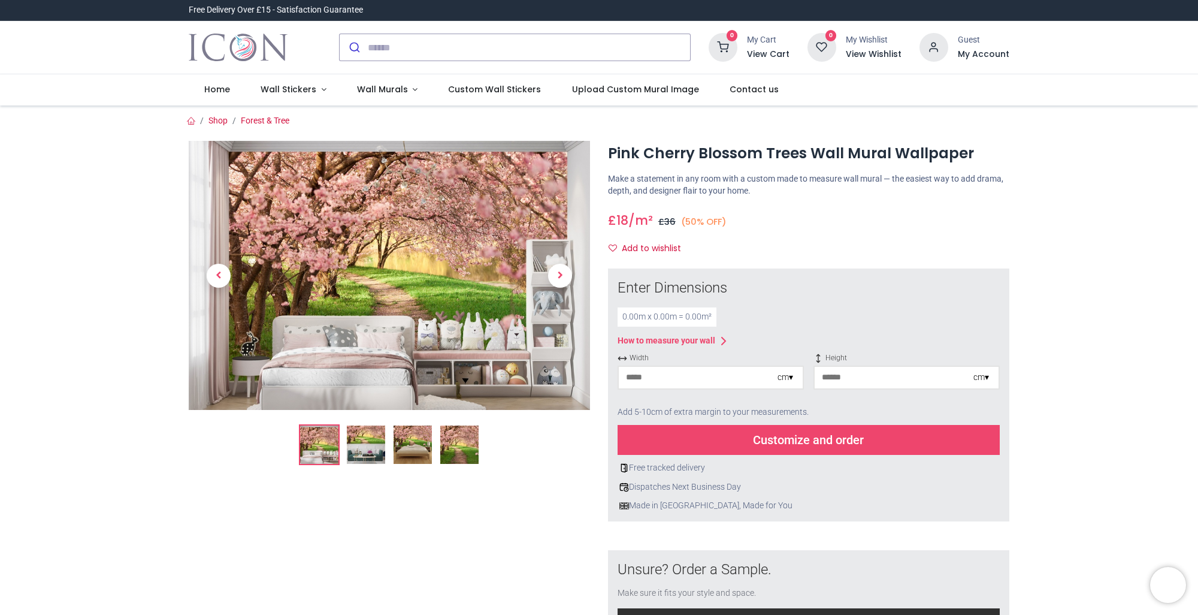
click at [463, 446] on img at bounding box center [459, 444] width 38 height 38
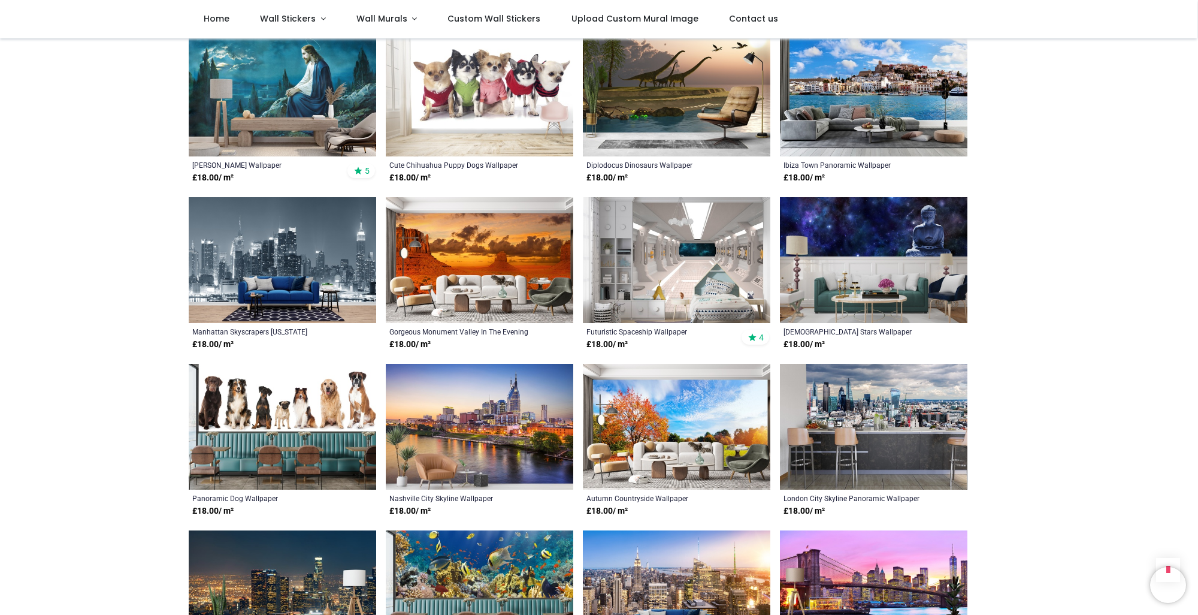
scroll to position [839, 0]
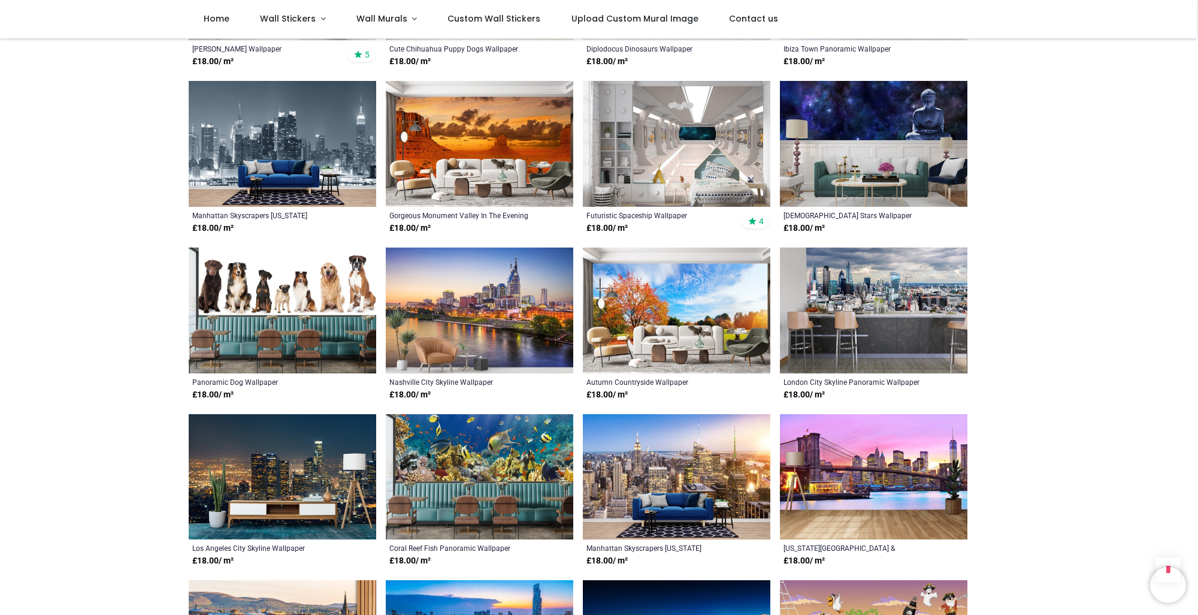
scroll to position [479, 0]
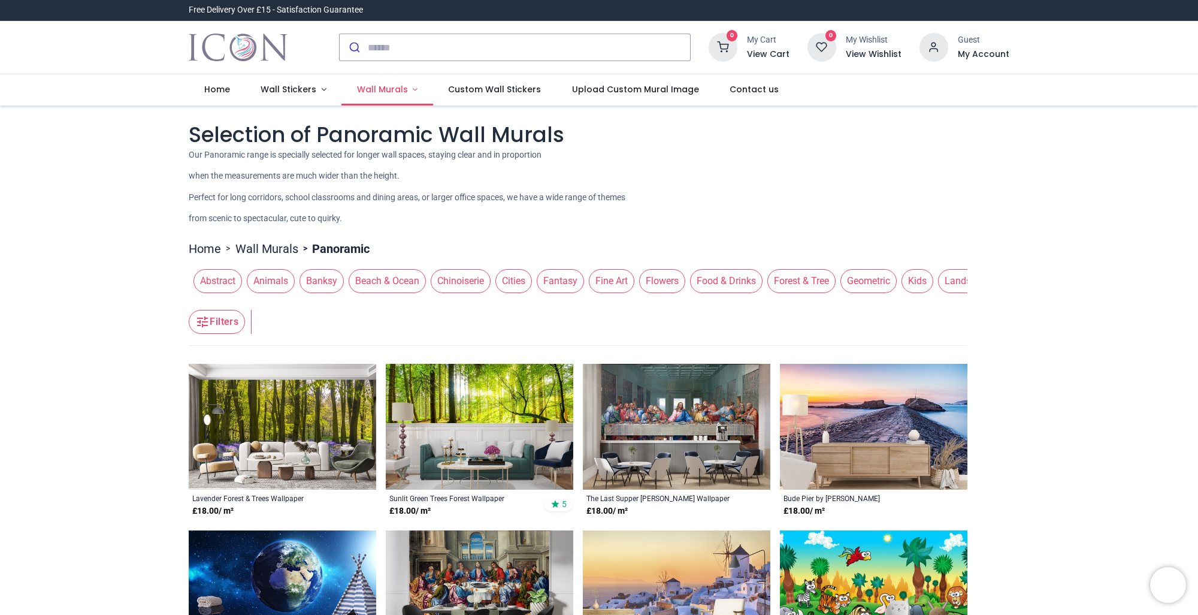
click at [372, 90] on span "Wall Murals" at bounding box center [382, 89] width 51 height 12
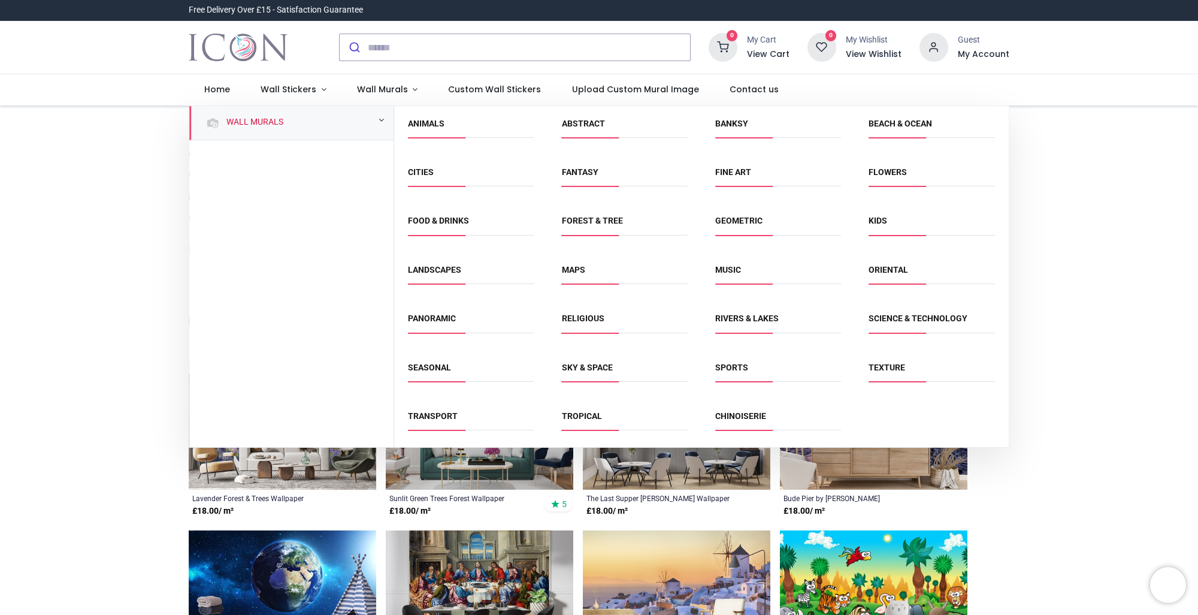
click at [445, 377] on span "Seasonal" at bounding box center [471, 372] width 126 height 20
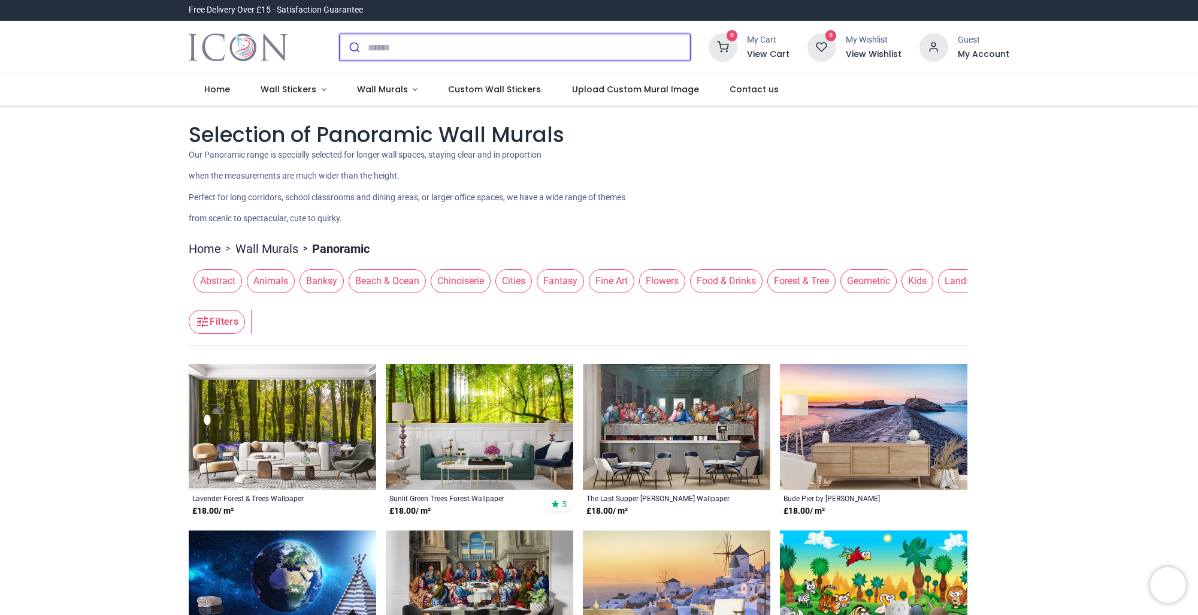
click at [407, 43] on input "search" at bounding box center [529, 47] width 322 height 26
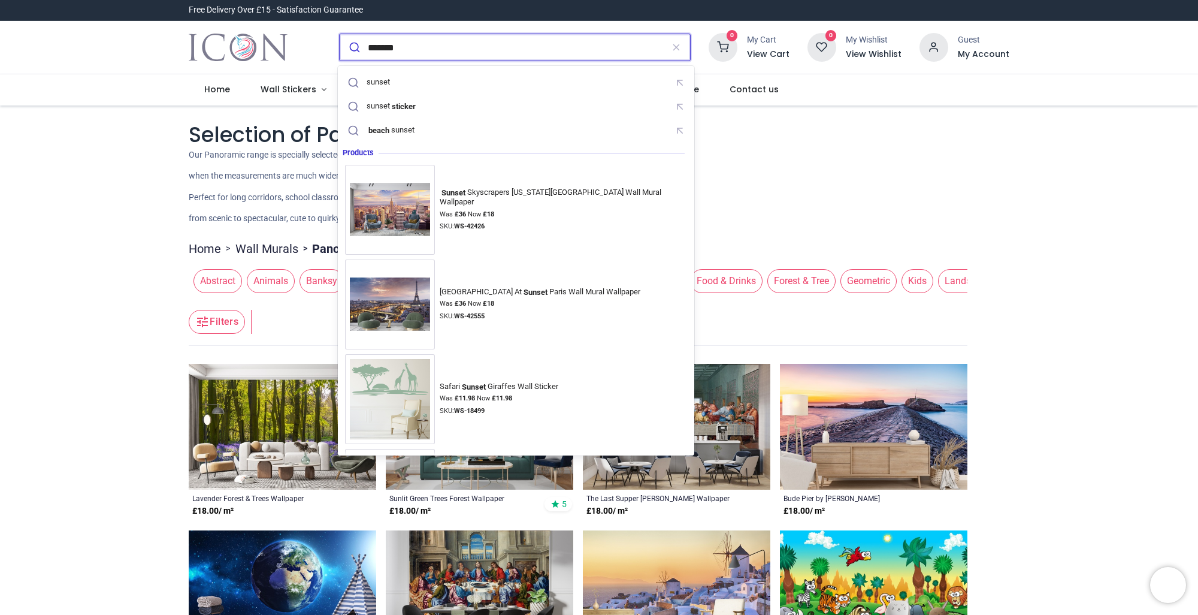
type input "*******"
click at [340, 34] on button "submit" at bounding box center [354, 47] width 28 height 26
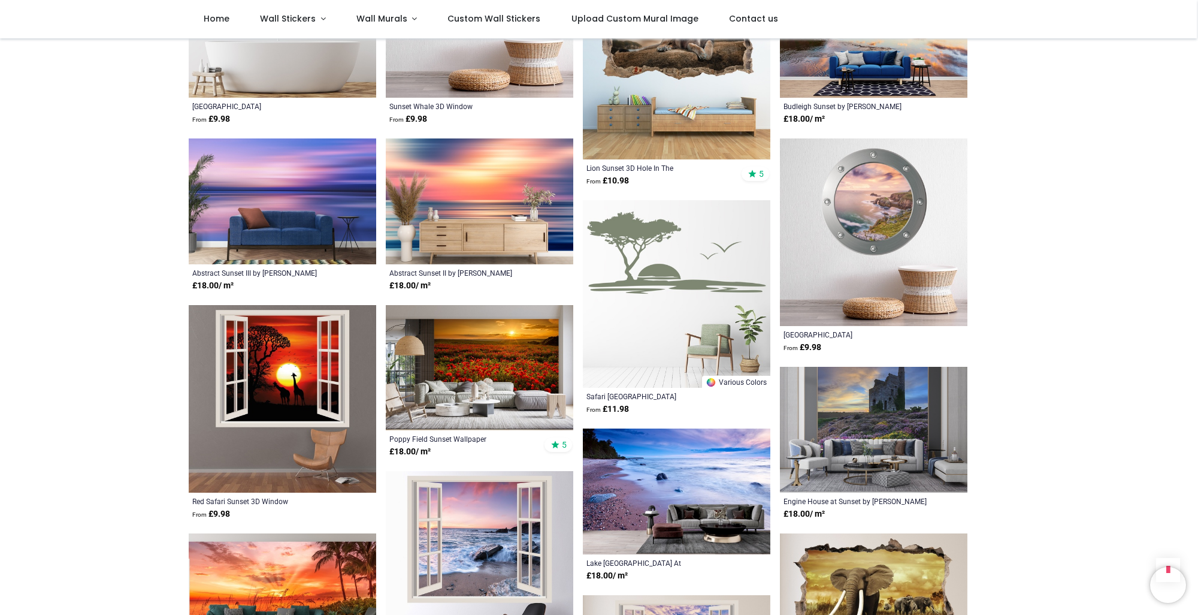
scroll to position [659, 0]
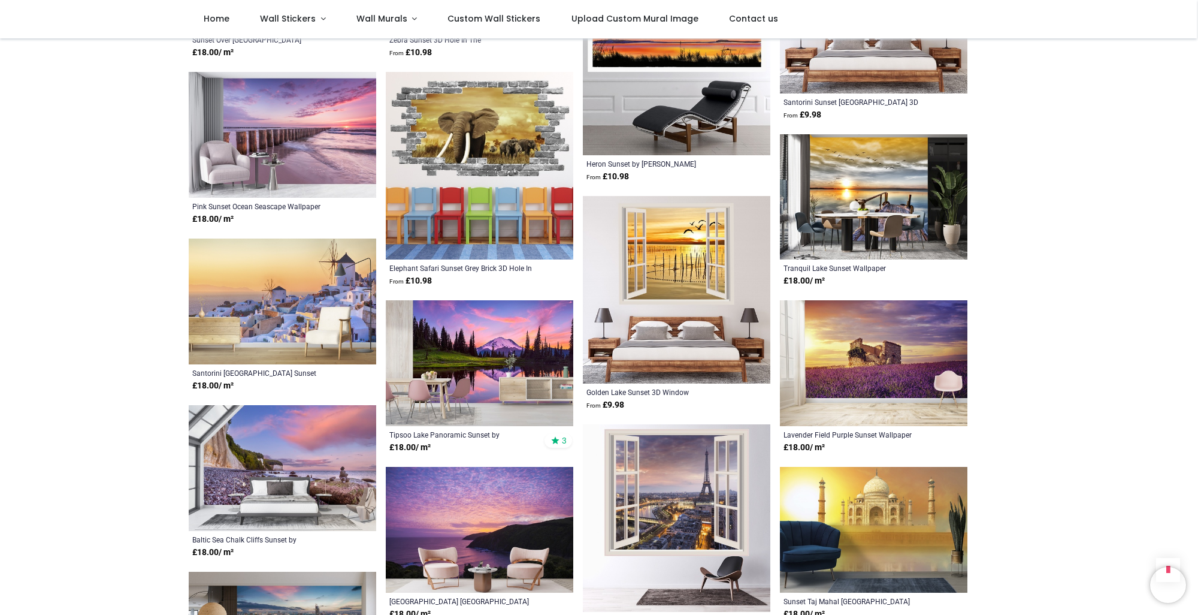
scroll to position [1977, 0]
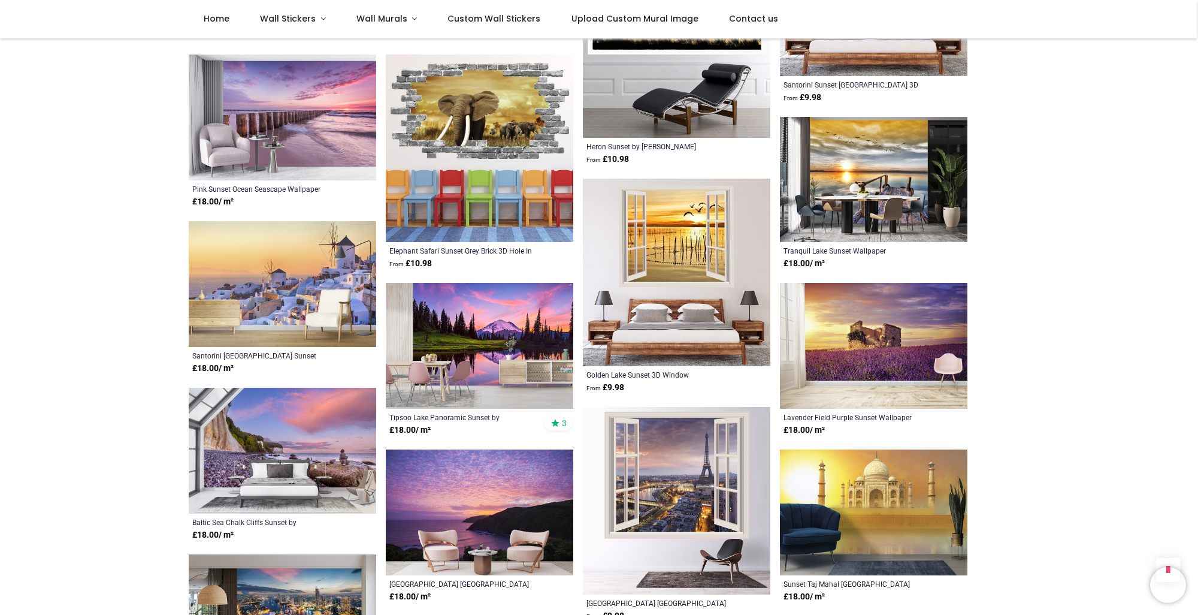
click at [501, 337] on img at bounding box center [480, 346] width 188 height 126
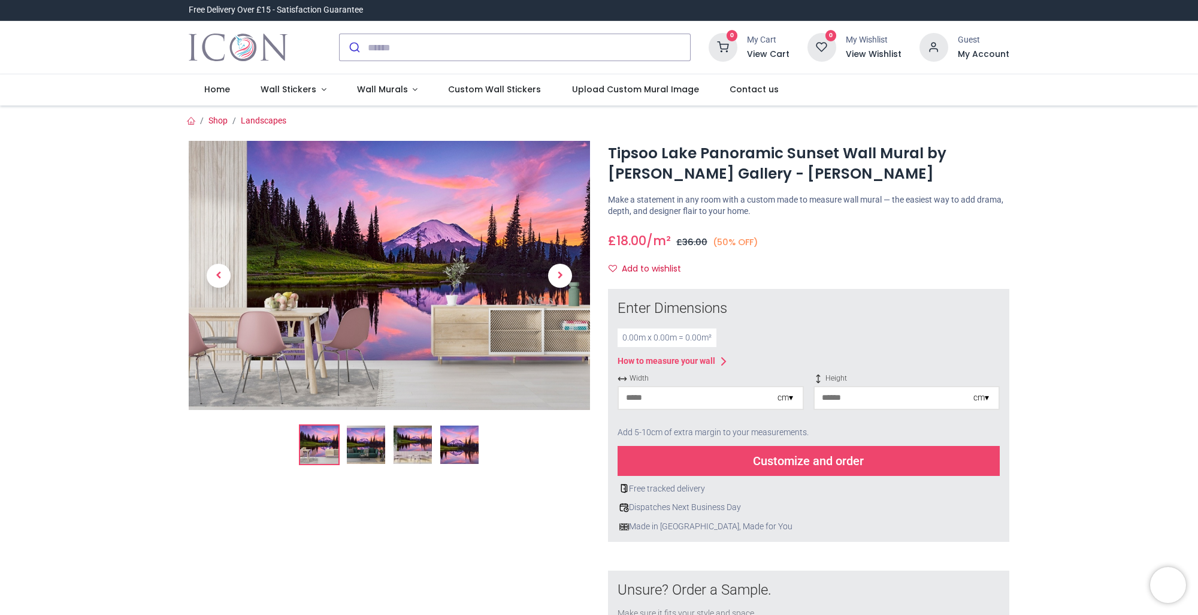
click at [455, 449] on img at bounding box center [459, 444] width 38 height 38
